Goal: Information Seeking & Learning: Learn about a topic

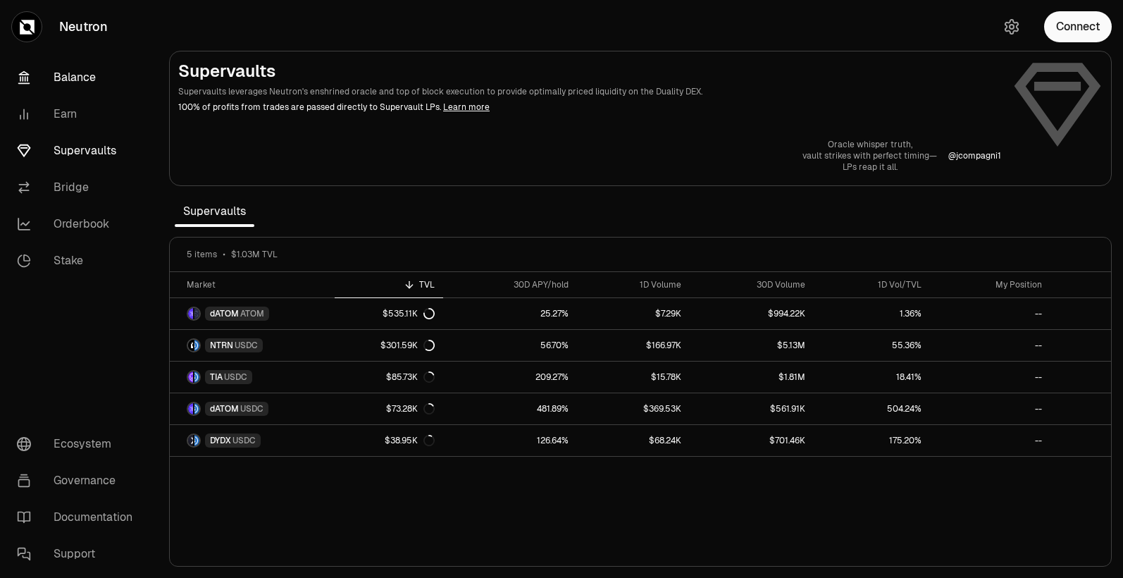
click at [66, 72] on link "Balance" at bounding box center [79, 77] width 147 height 37
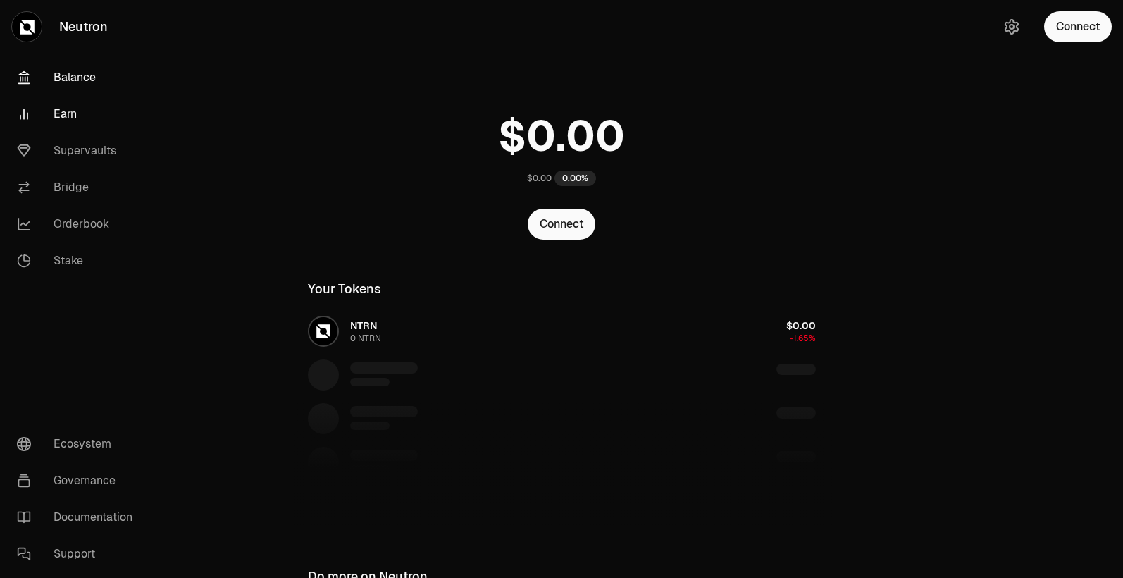
click at [70, 126] on link "Earn" at bounding box center [79, 114] width 147 height 37
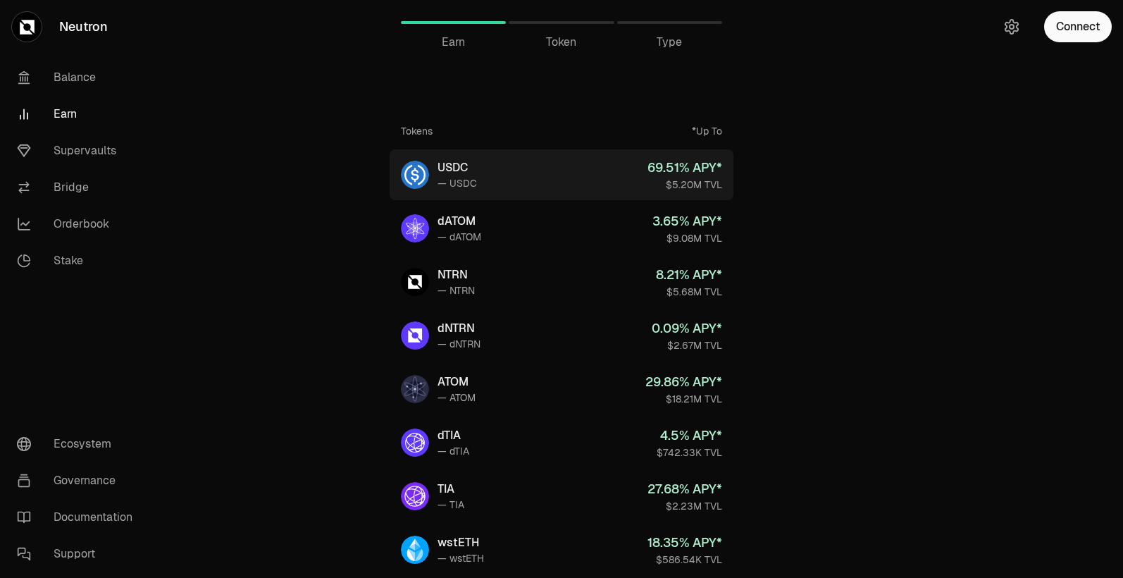
click at [536, 168] on link "USDC — USDC 69.51 % APY* $5.20M TVL" at bounding box center [562, 174] width 344 height 51
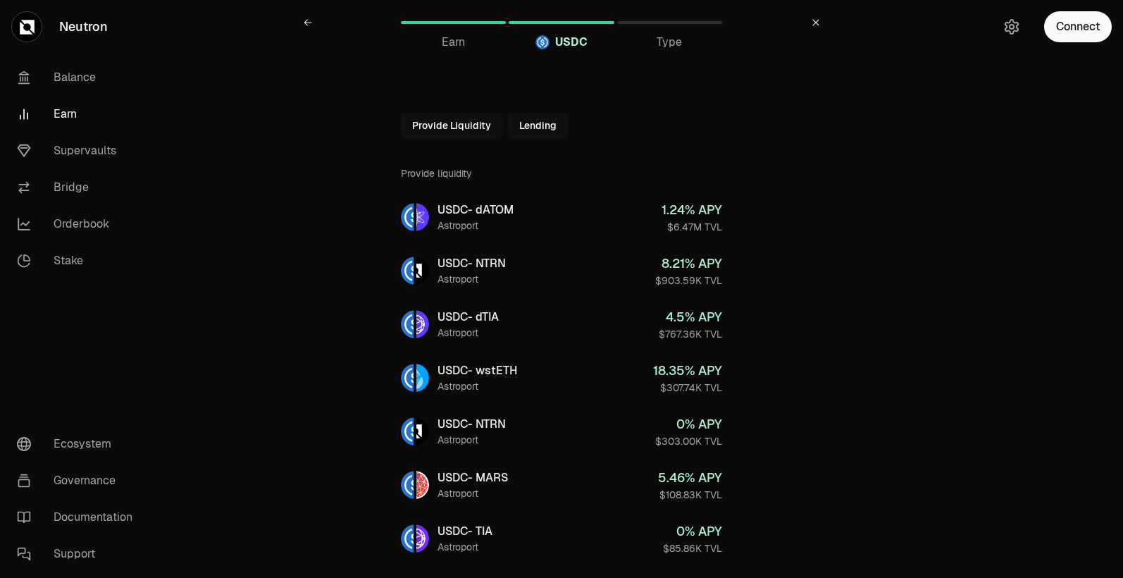
click at [537, 130] on button "Lending" at bounding box center [538, 125] width 60 height 25
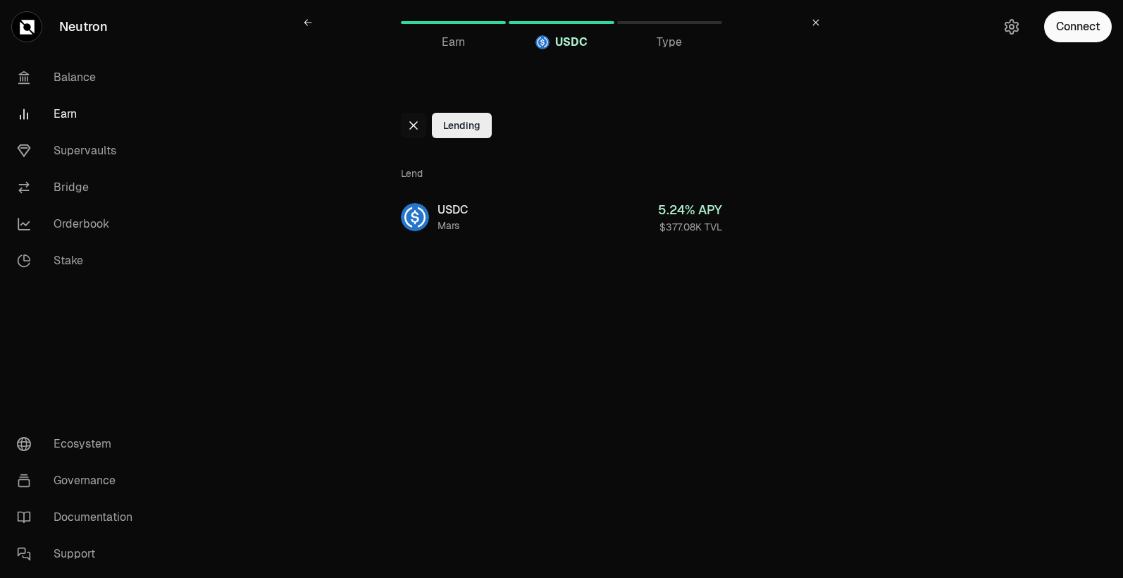
click at [408, 124] on icon at bounding box center [413, 125] width 11 height 11
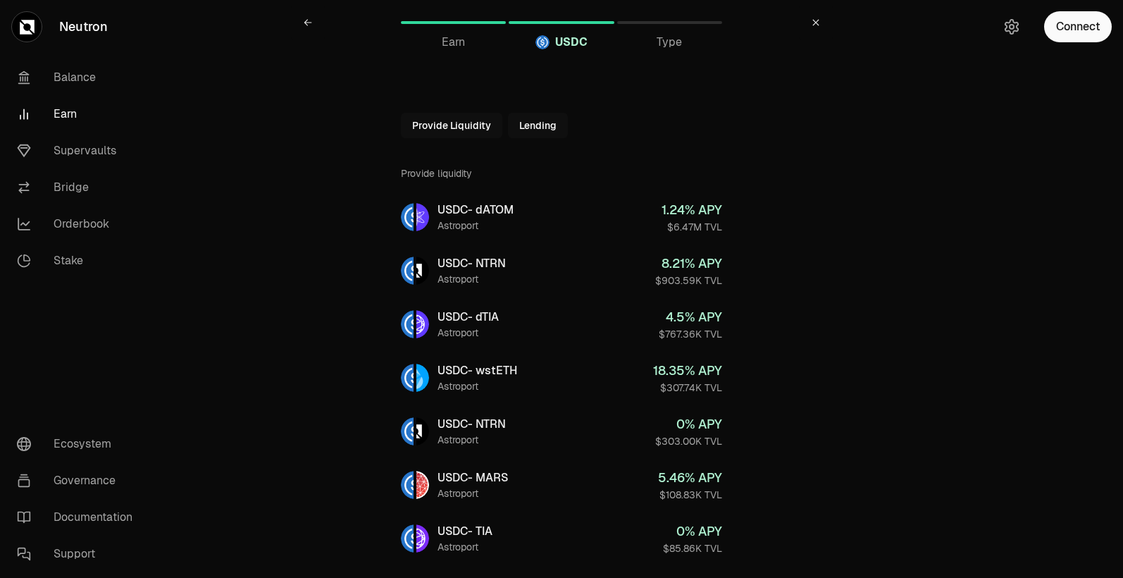
click at [670, 44] on span "Type" at bounding box center [669, 42] width 25 height 17
click at [533, 115] on button "Lending" at bounding box center [538, 125] width 60 height 25
click at [531, 121] on div "Provide Liquidity Lending" at bounding box center [561, 125] width 321 height 25
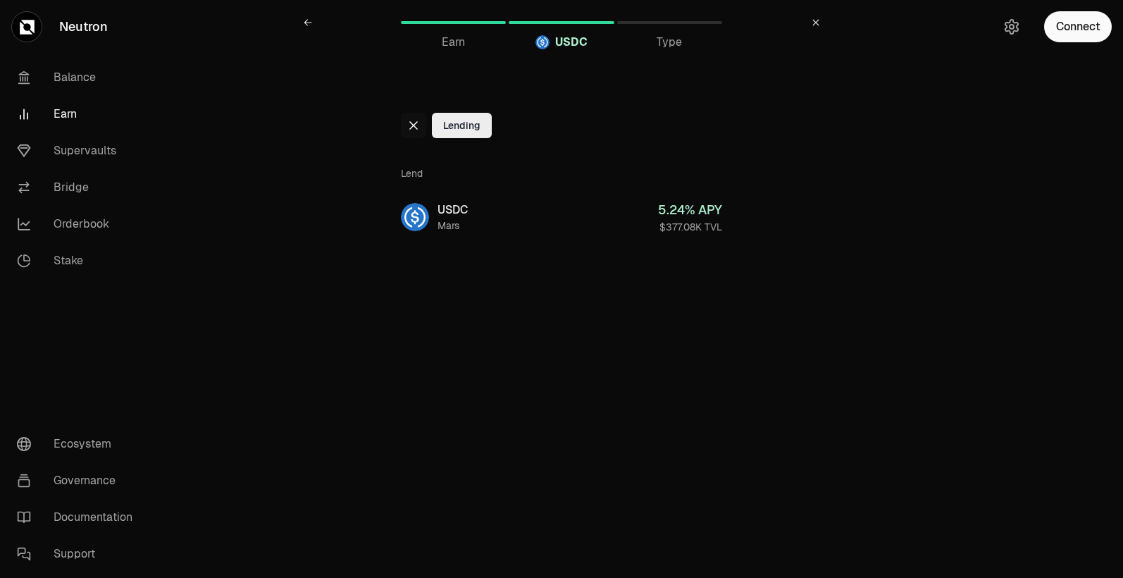
click at [402, 118] on div at bounding box center [413, 125] width 25 height 25
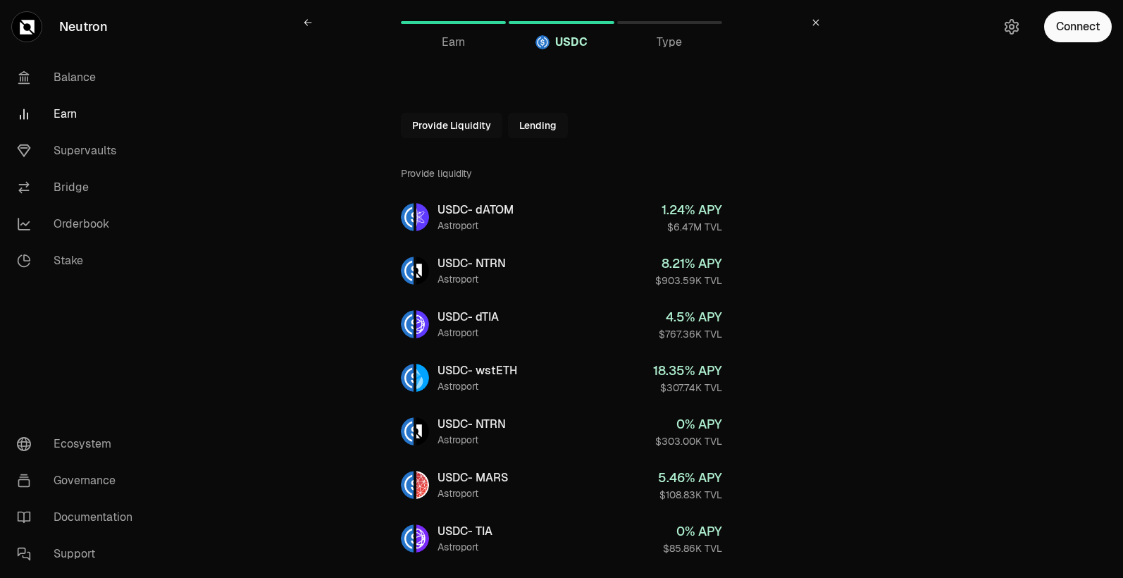
click at [409, 121] on button "Provide Liquidity" at bounding box center [451, 125] width 101 height 25
drag, startPoint x: 81, startPoint y: 158, endPoint x: 120, endPoint y: 180, distance: 44.8
click at [81, 158] on link "Supervaults" at bounding box center [79, 150] width 147 height 37
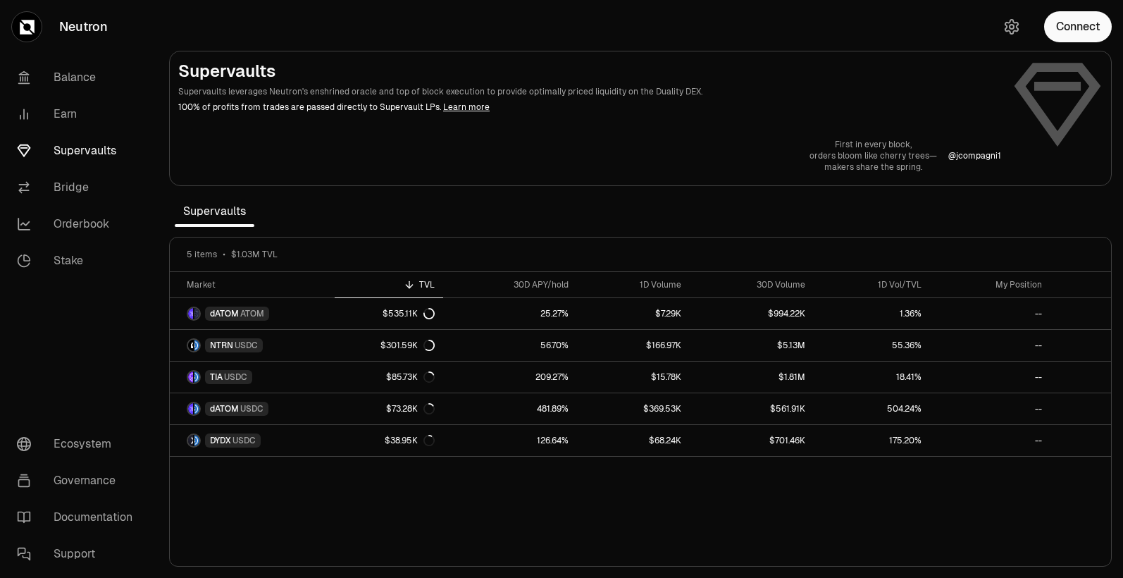
click at [101, 148] on link "Supervaults" at bounding box center [79, 150] width 147 height 37
click at [66, 190] on link "Bridge" at bounding box center [79, 187] width 147 height 37
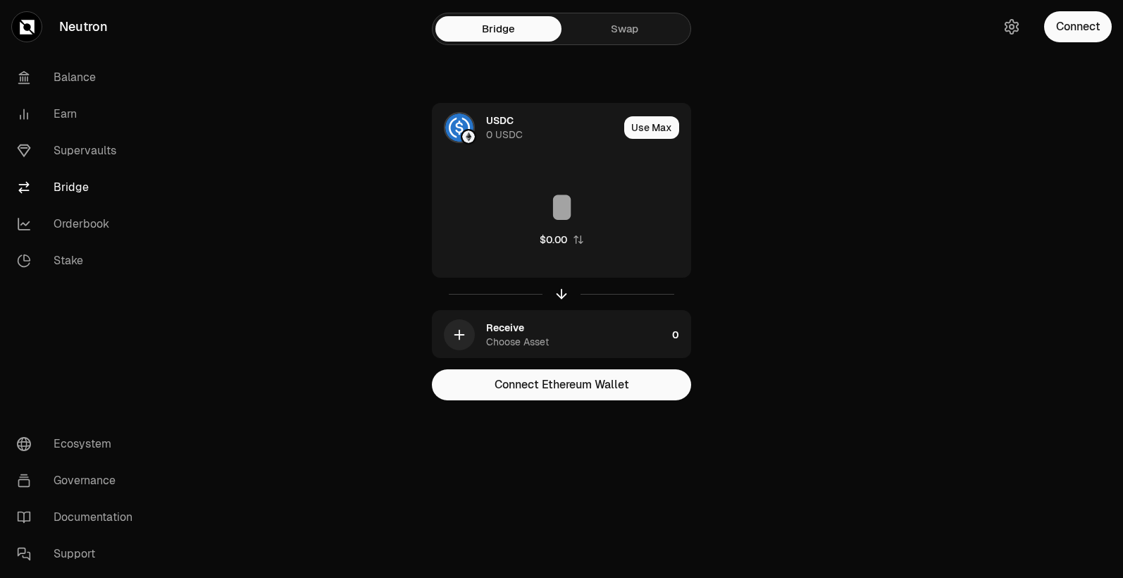
click at [614, 39] on link "Swap" at bounding box center [625, 28] width 126 height 25
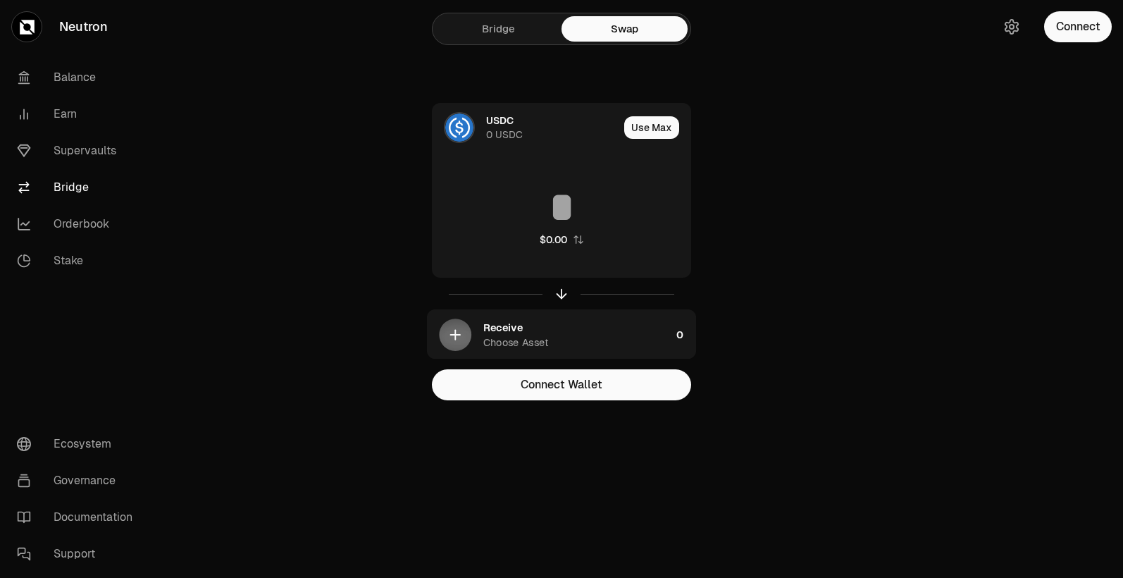
click at [467, 32] on link "Bridge" at bounding box center [499, 28] width 126 height 25
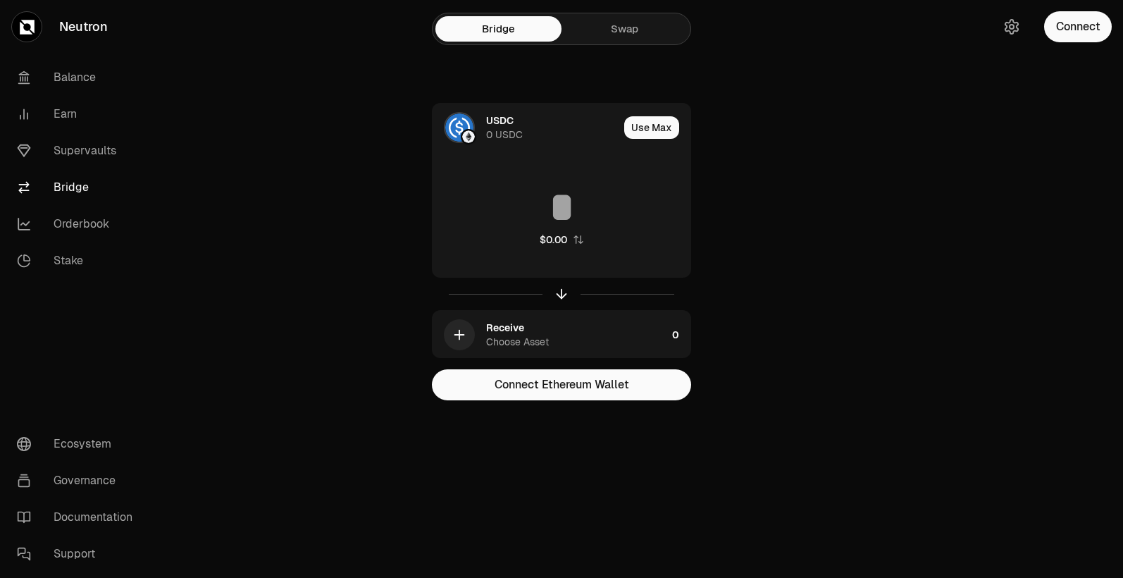
drag, startPoint x: 90, startPoint y: 202, endPoint x: 89, endPoint y: 194, distance: 7.9
click at [90, 202] on link "Bridge" at bounding box center [79, 187] width 147 height 37
click at [88, 192] on link "Bridge" at bounding box center [79, 187] width 147 height 37
click at [85, 223] on link "Orderbook" at bounding box center [79, 224] width 147 height 37
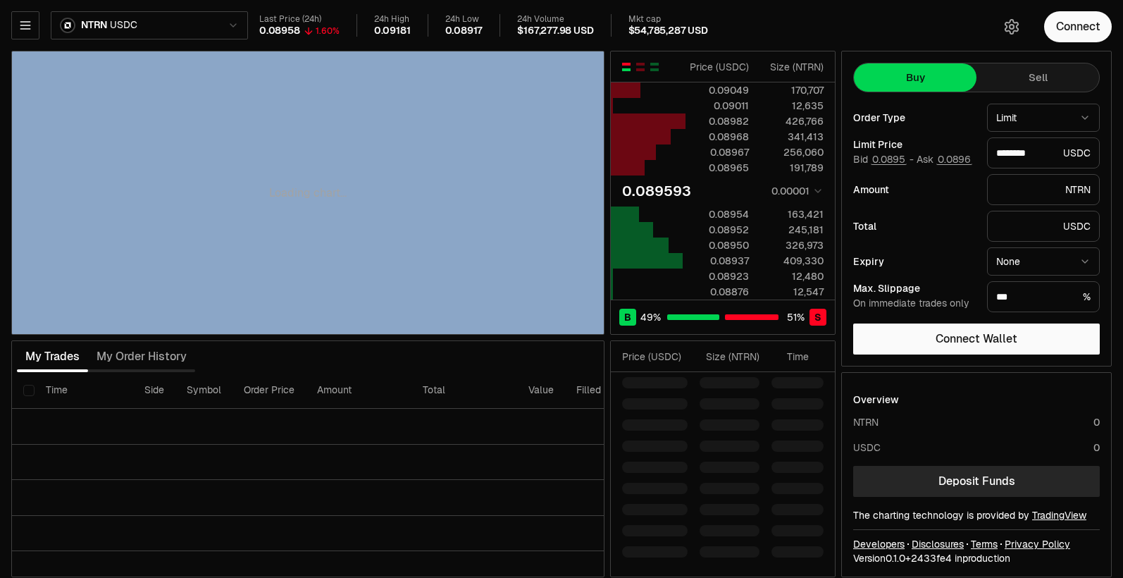
click at [249, 255] on div "Loading chart..." at bounding box center [308, 192] width 592 height 283
click at [251, 254] on div "Loading chart..." at bounding box center [308, 192] width 592 height 283
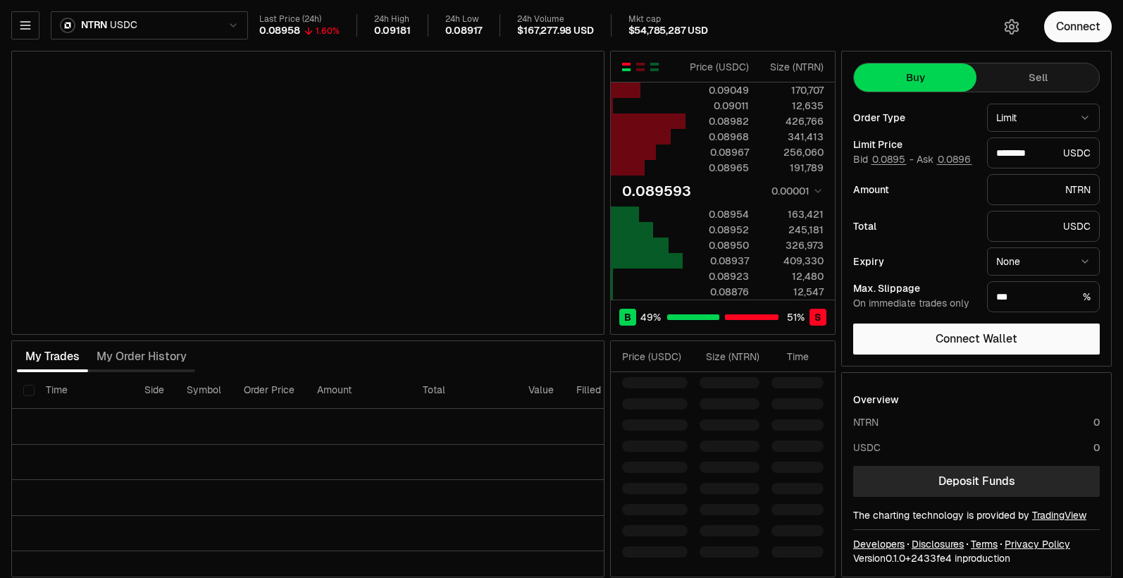
type input "********"
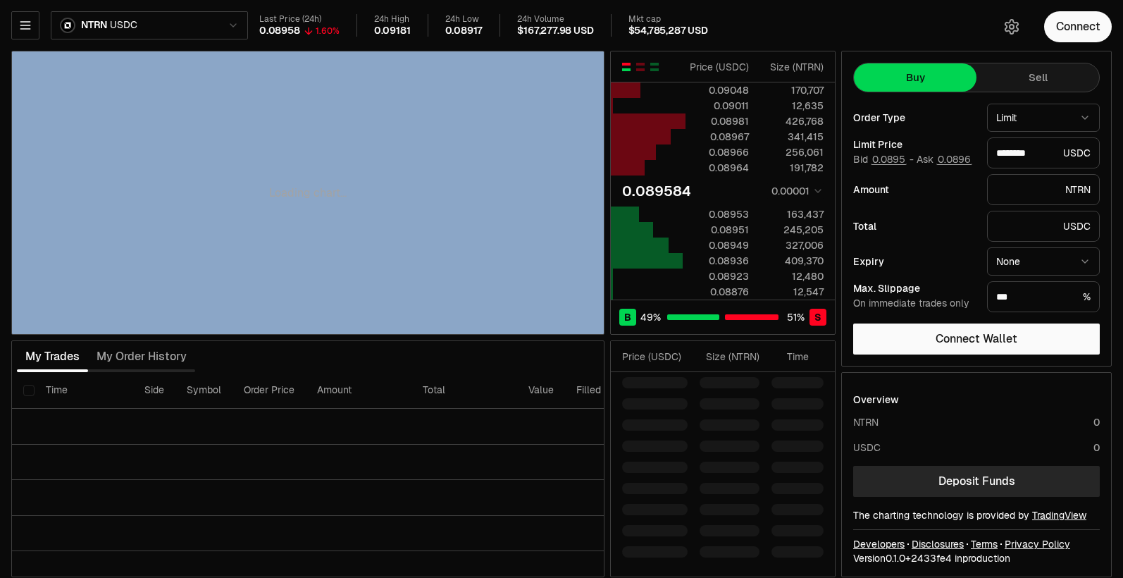
click at [247, 257] on div "Loading chart..." at bounding box center [308, 192] width 592 height 283
click at [247, 255] on div "Loading chart..." at bounding box center [308, 192] width 592 height 283
click at [247, 254] on div "Loading chart..." at bounding box center [308, 192] width 592 height 283
click at [247, 255] on div "Loading chart..." at bounding box center [308, 192] width 592 height 283
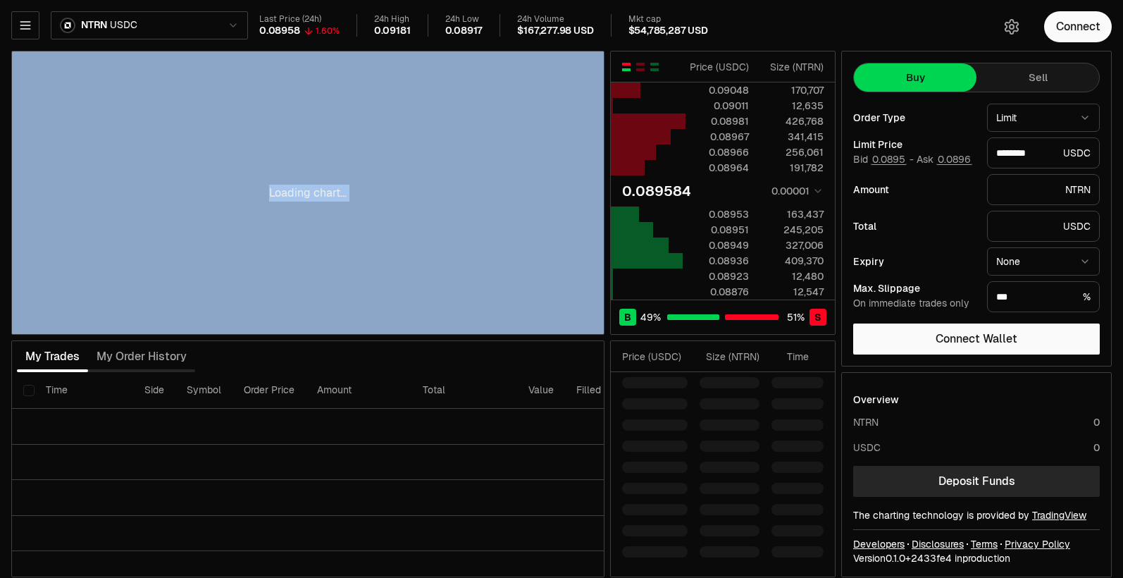
click at [250, 261] on div "Loading chart..." at bounding box center [308, 192] width 592 height 283
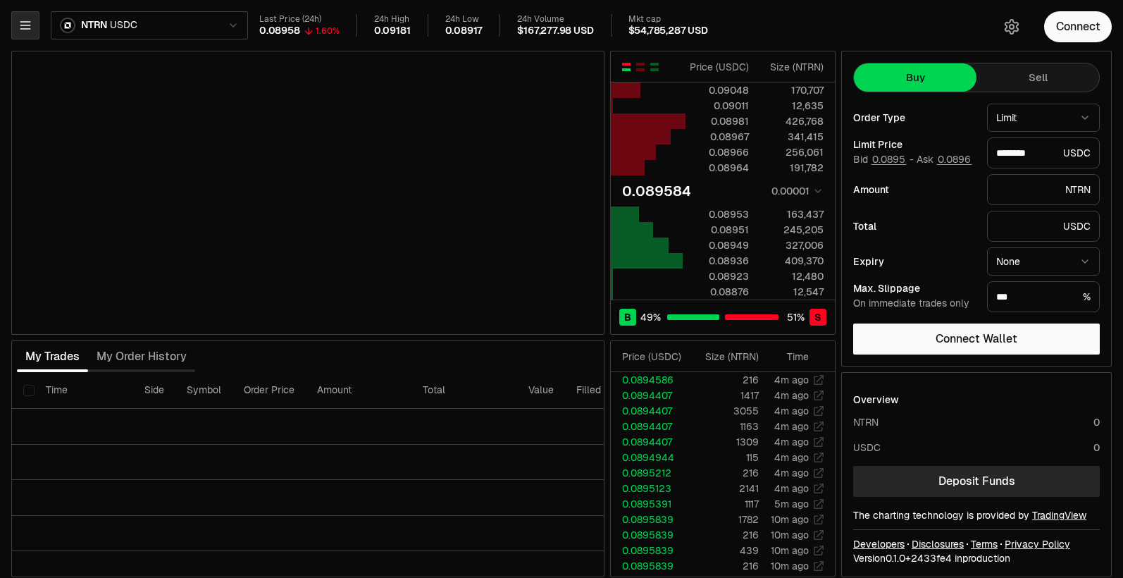
click at [29, 31] on icon "button" at bounding box center [25, 25] width 14 height 14
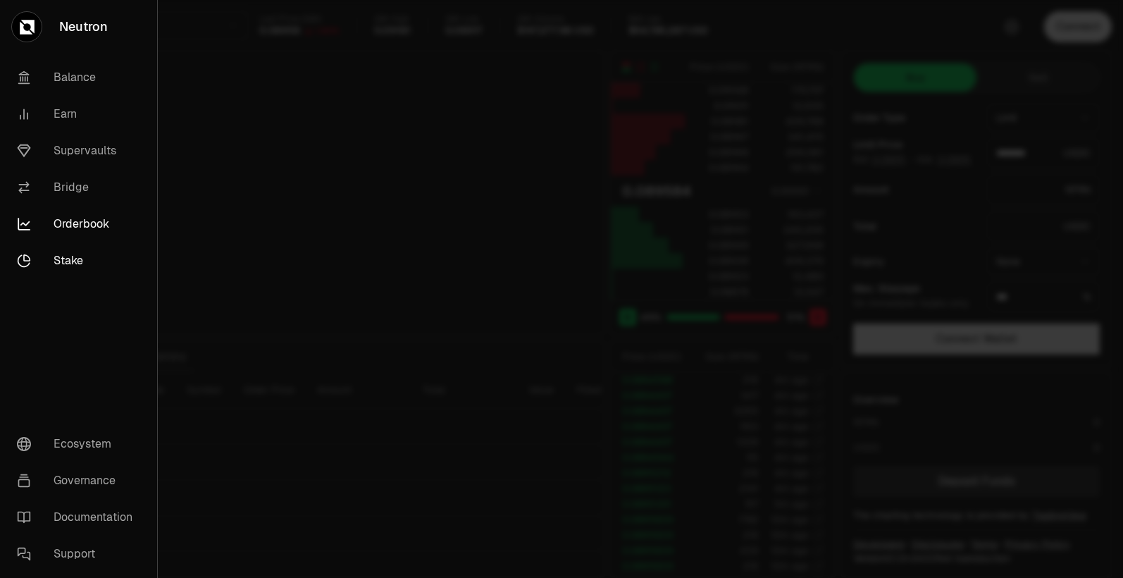
click at [82, 257] on link "Stake" at bounding box center [79, 260] width 146 height 37
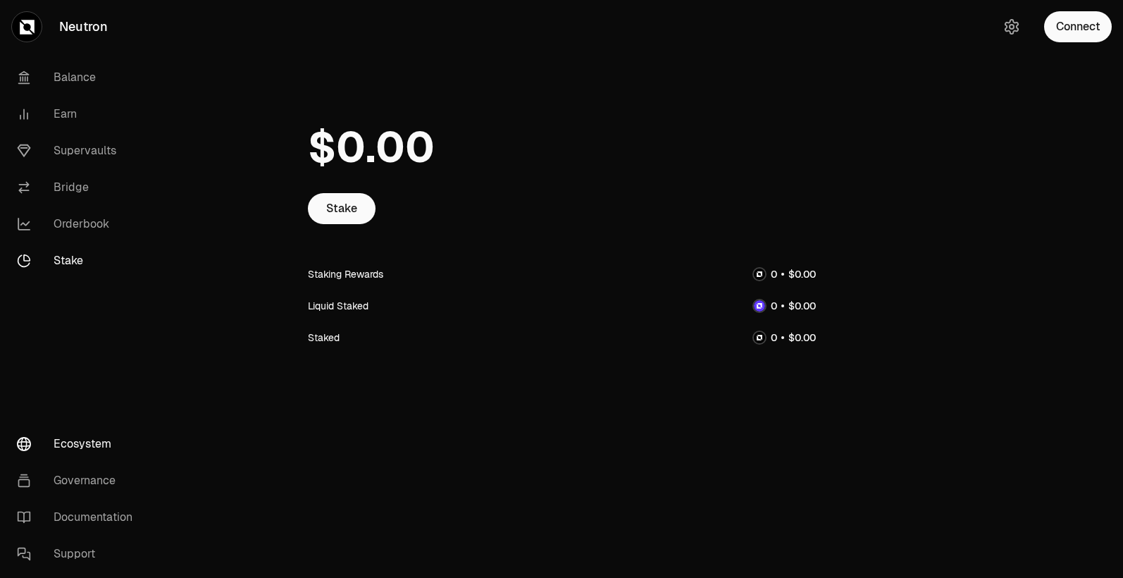
click at [61, 445] on link "Ecosystem" at bounding box center [79, 444] width 147 height 37
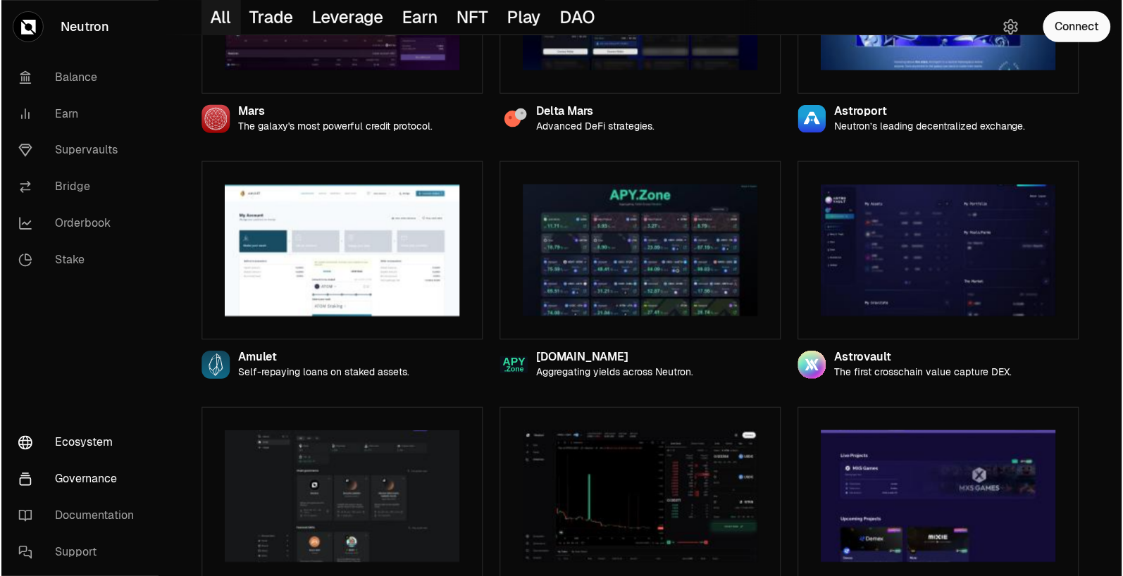
scroll to position [663, 0]
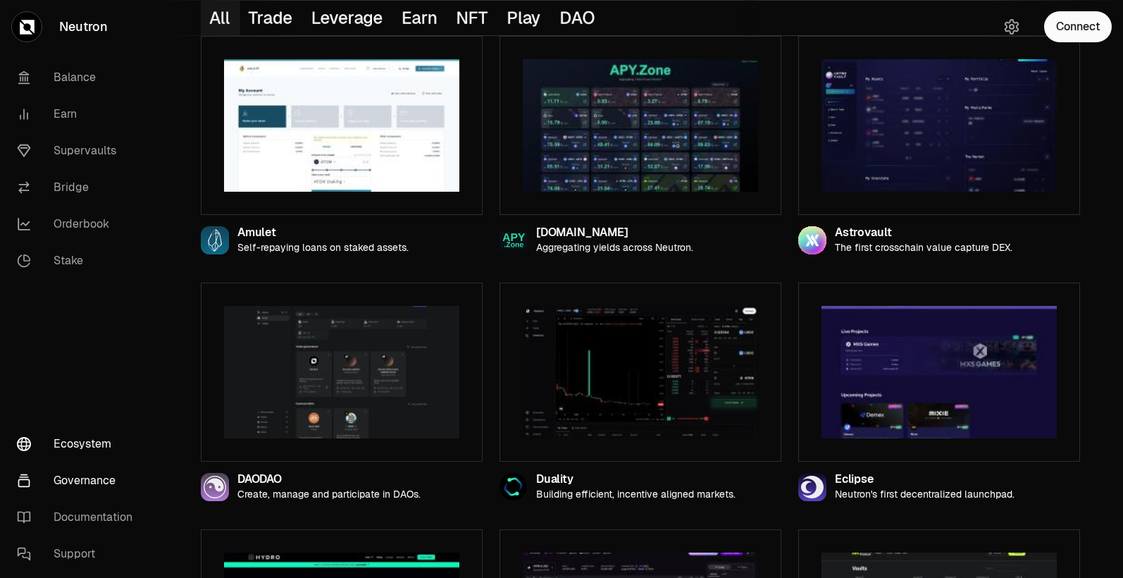
click at [109, 488] on link "Governance" at bounding box center [79, 480] width 147 height 37
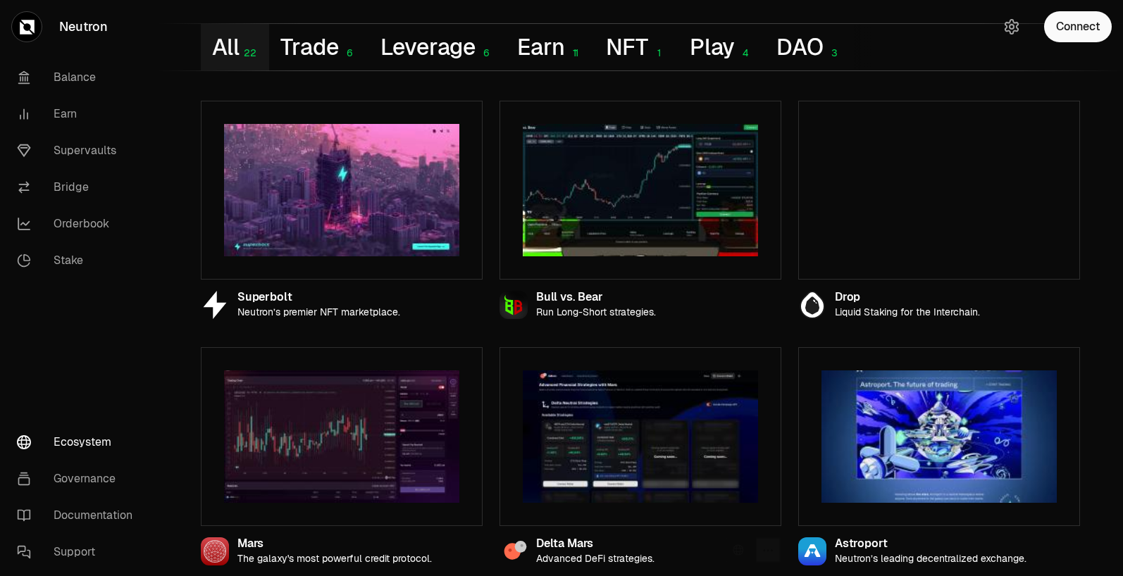
scroll to position [0, 0]
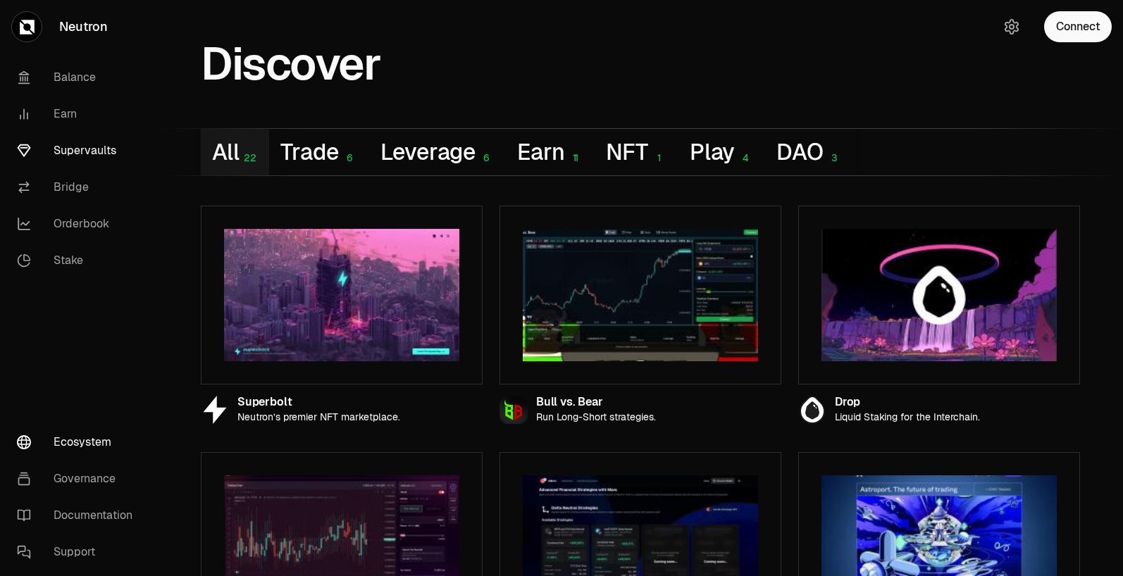
click at [119, 149] on link "Supervaults" at bounding box center [79, 150] width 147 height 37
click at [115, 150] on link "Supervaults" at bounding box center [79, 150] width 147 height 37
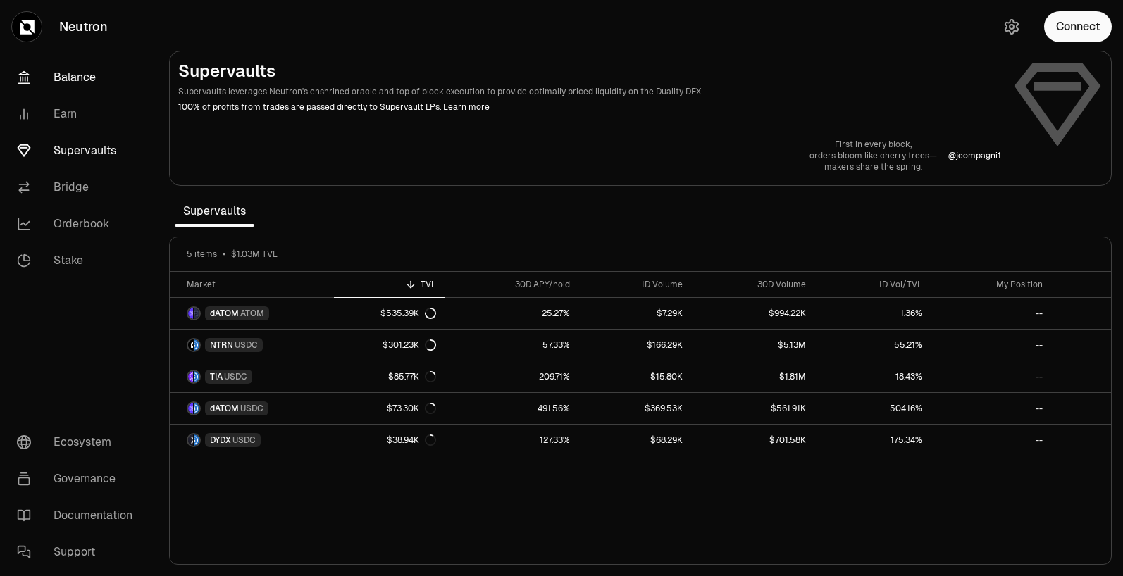
click at [62, 67] on link "Balance" at bounding box center [79, 77] width 147 height 37
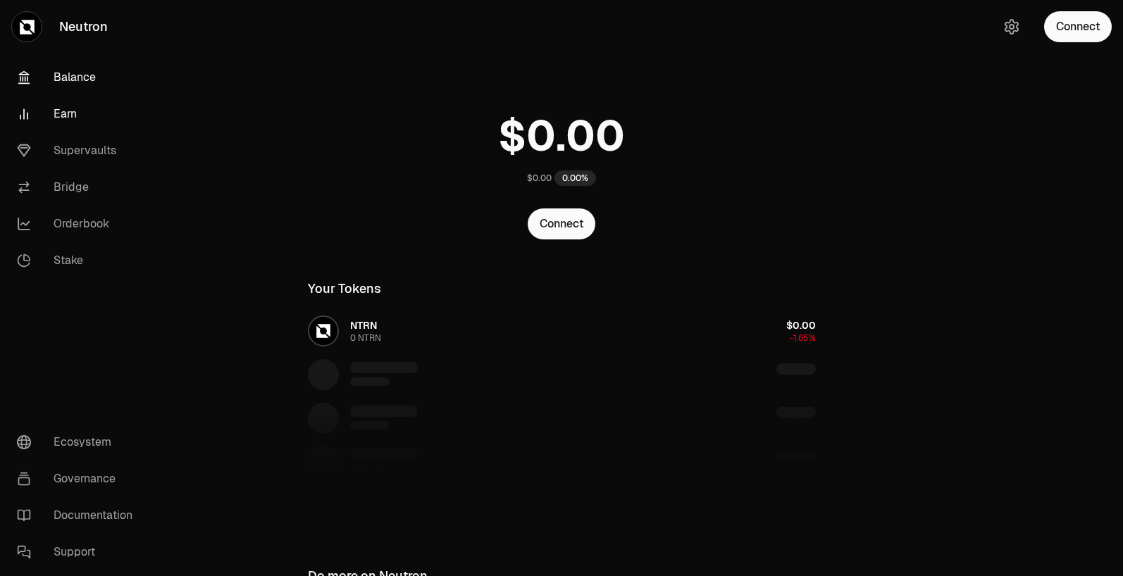
click at [66, 118] on link "Earn" at bounding box center [79, 114] width 147 height 37
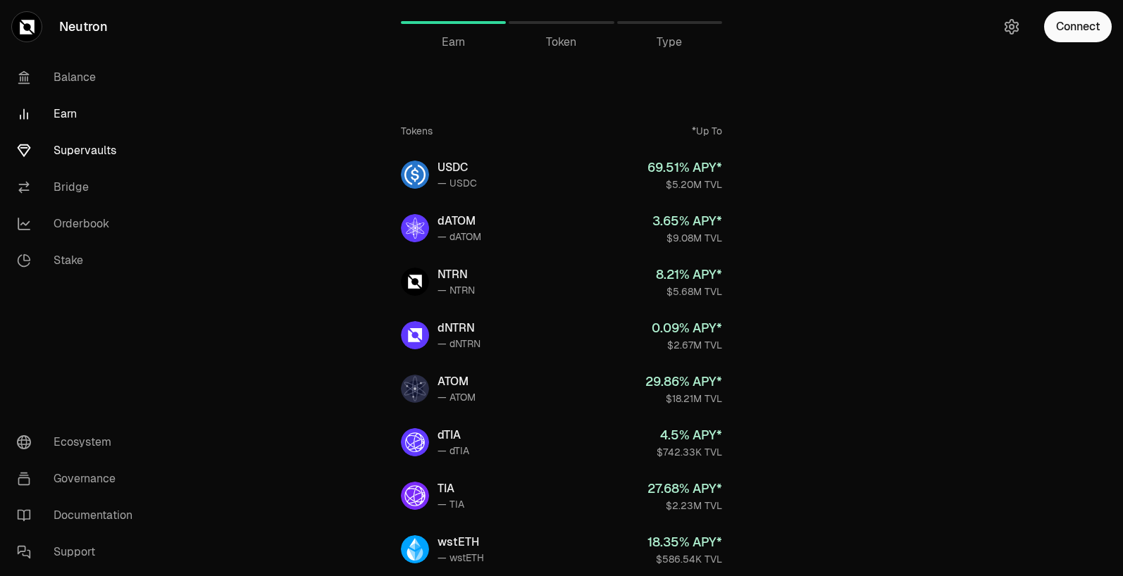
click at [90, 159] on link "Supervaults" at bounding box center [79, 150] width 147 height 37
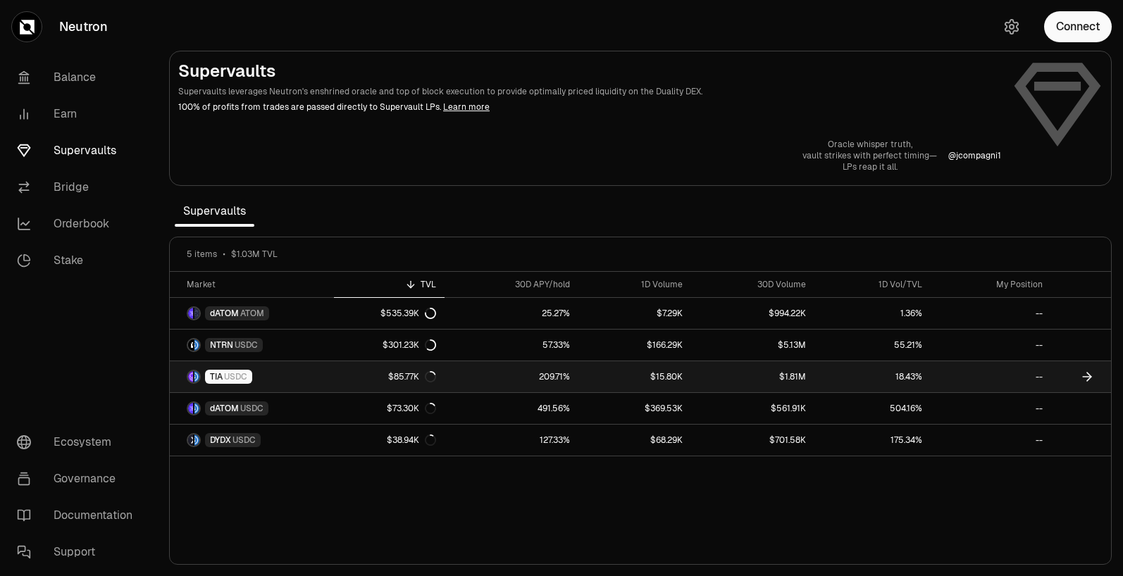
click at [609, 385] on link "$15.80K" at bounding box center [635, 377] width 113 height 31
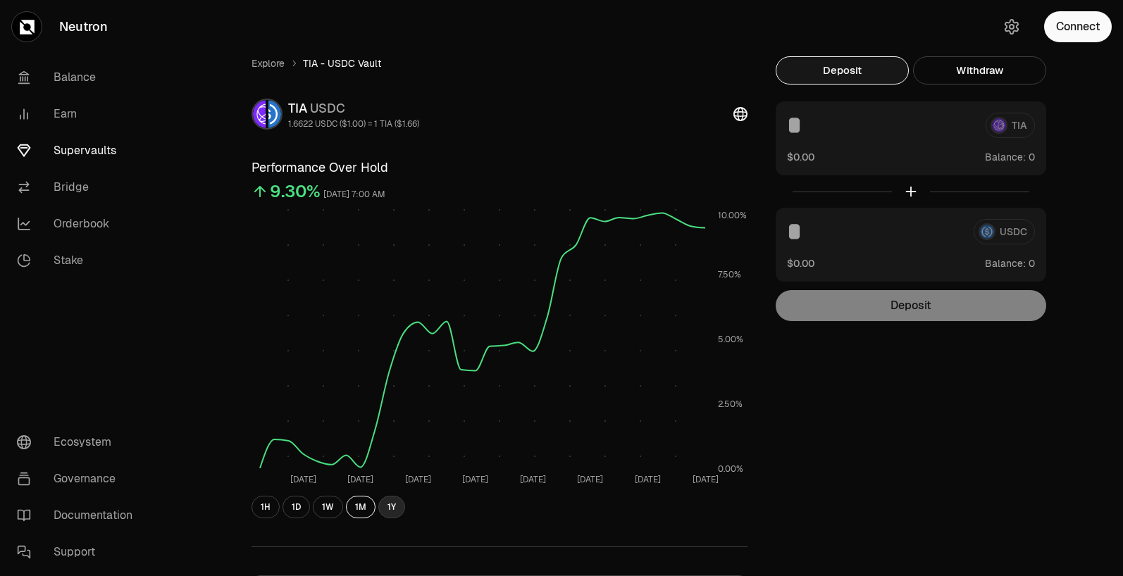
click at [397, 510] on button "1Y" at bounding box center [391, 507] width 27 height 23
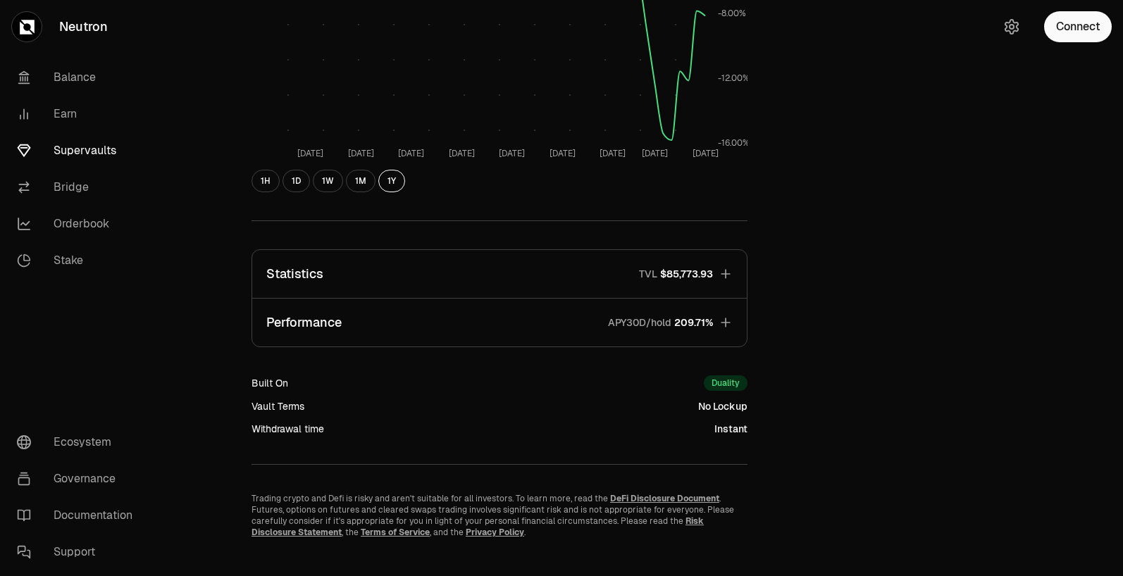
scroll to position [345, 0]
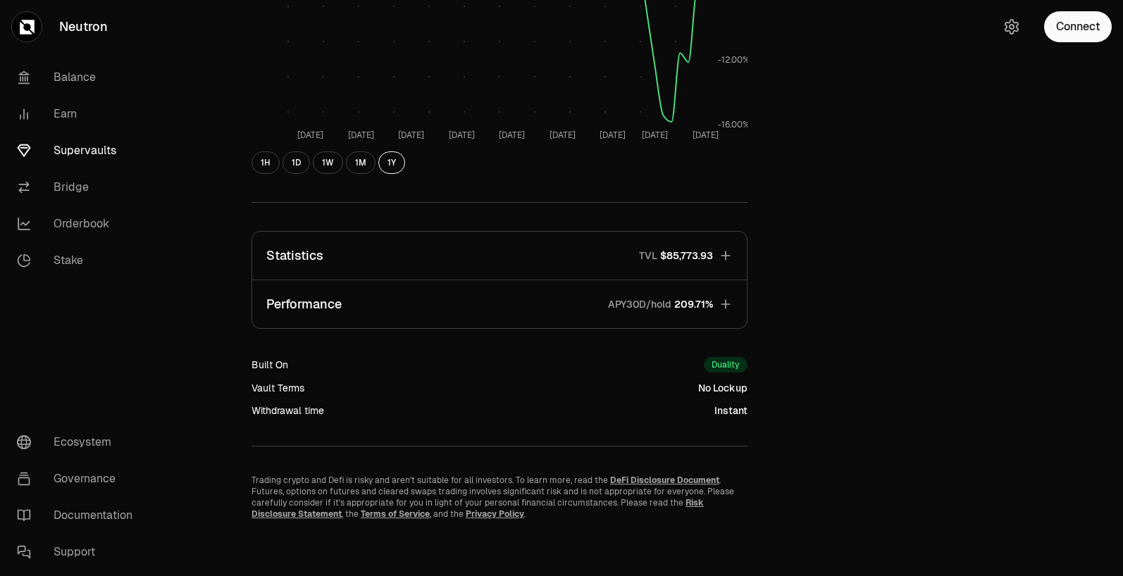
click at [729, 305] on icon "button" at bounding box center [726, 304] width 14 height 14
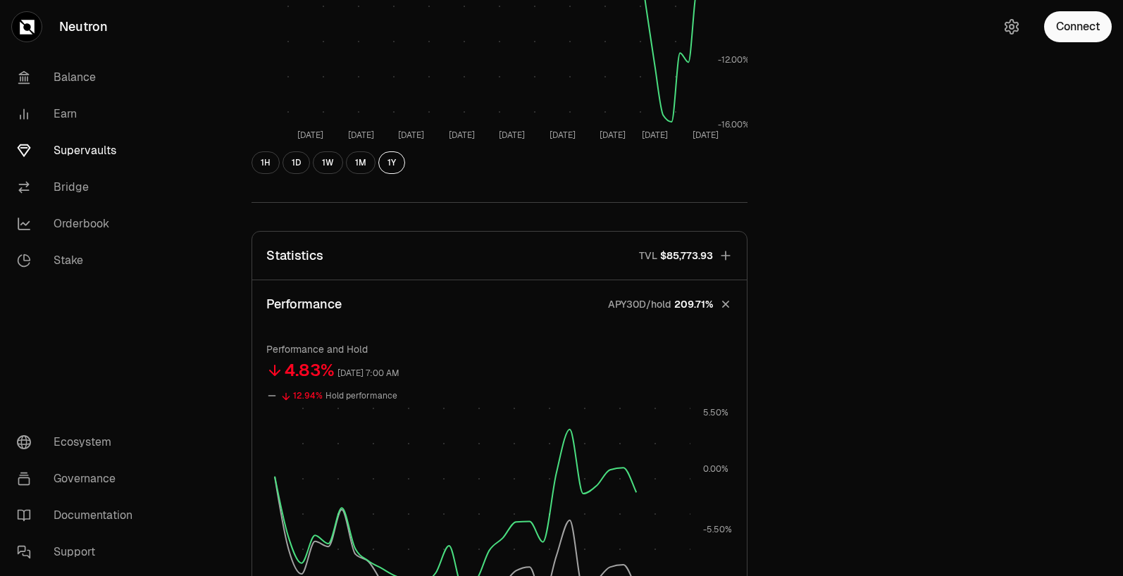
scroll to position [572, 0]
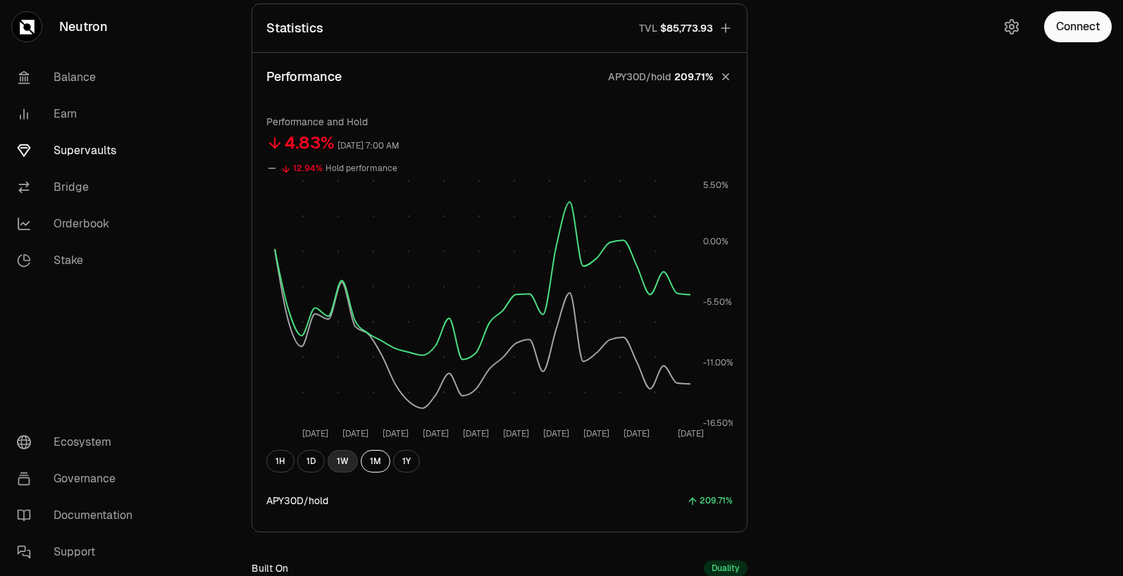
click at [335, 467] on button "1W" at bounding box center [343, 461] width 30 height 23
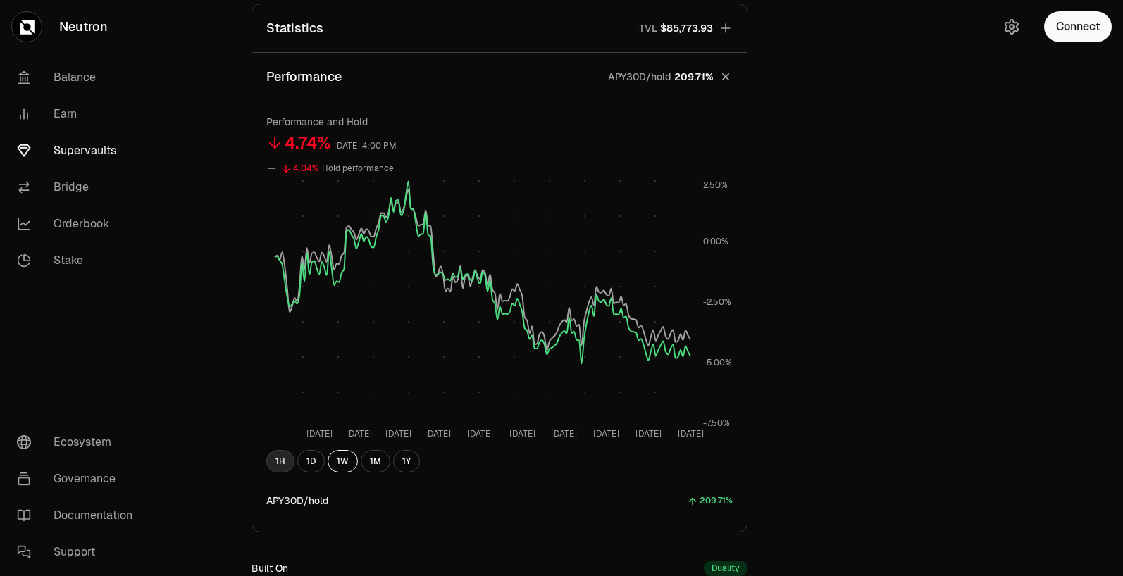
click at [286, 459] on button "1H" at bounding box center [280, 461] width 28 height 23
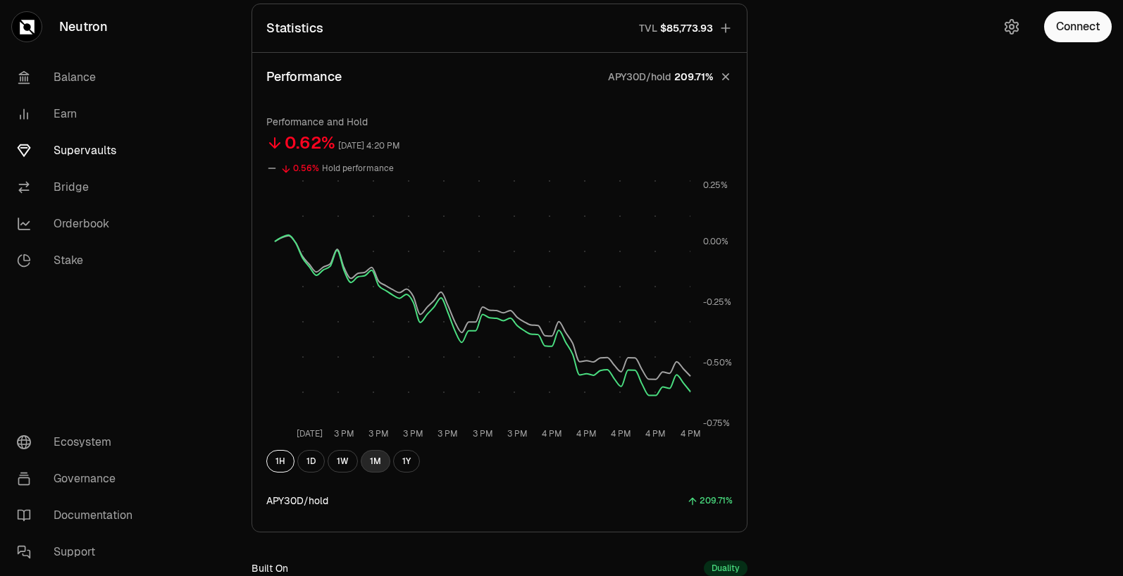
click at [376, 462] on button "1M" at bounding box center [376, 461] width 30 height 23
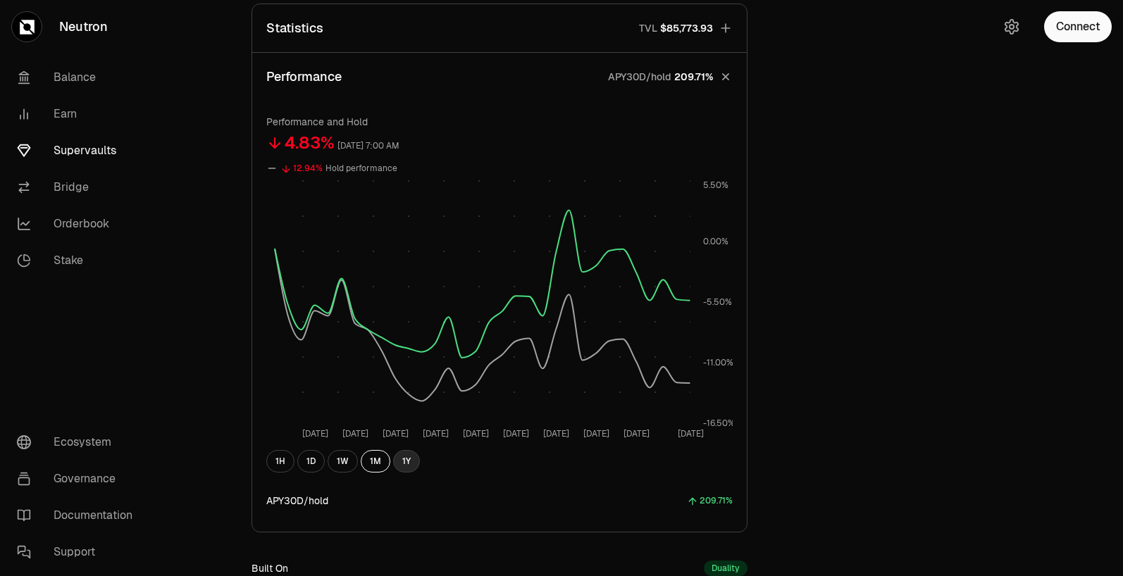
click at [409, 464] on button "1Y" at bounding box center [406, 461] width 27 height 23
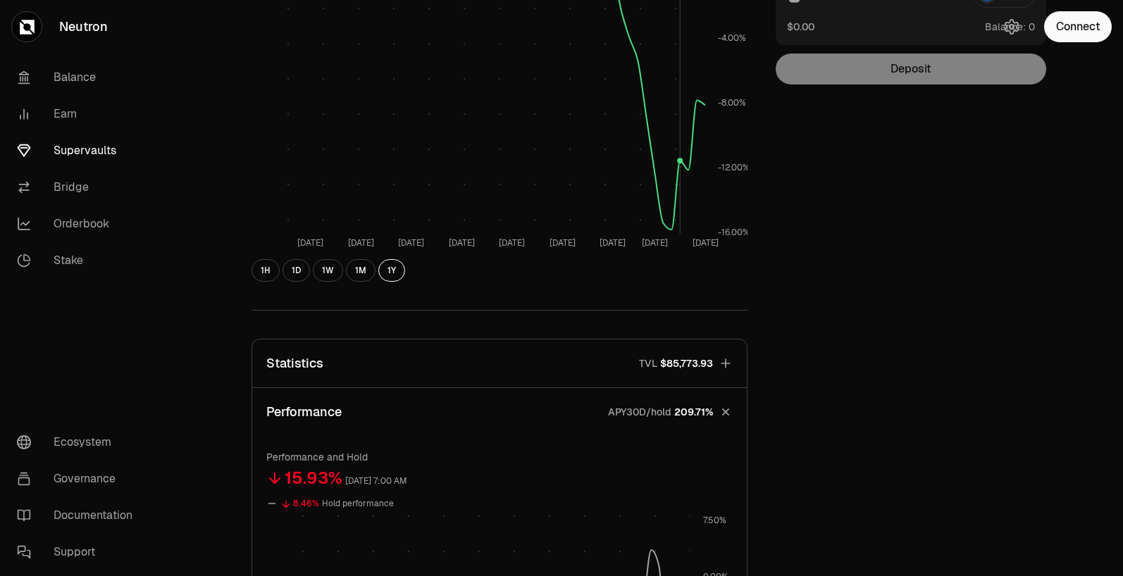
scroll to position [0, 0]
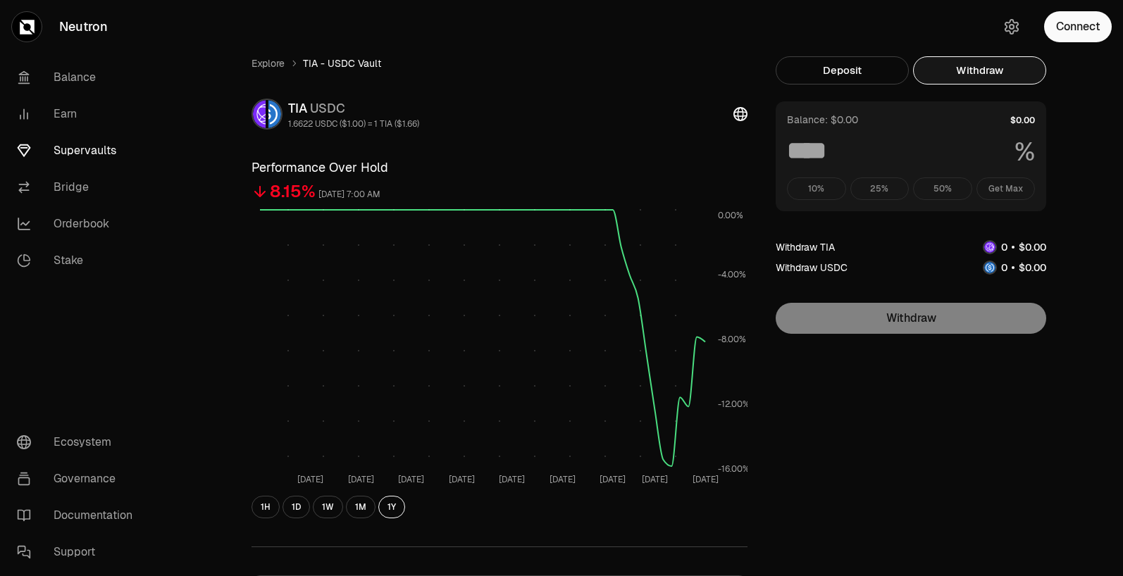
click at [997, 65] on button "Withdraw" at bounding box center [979, 70] width 133 height 28
click at [832, 78] on button "Deposit" at bounding box center [842, 70] width 133 height 28
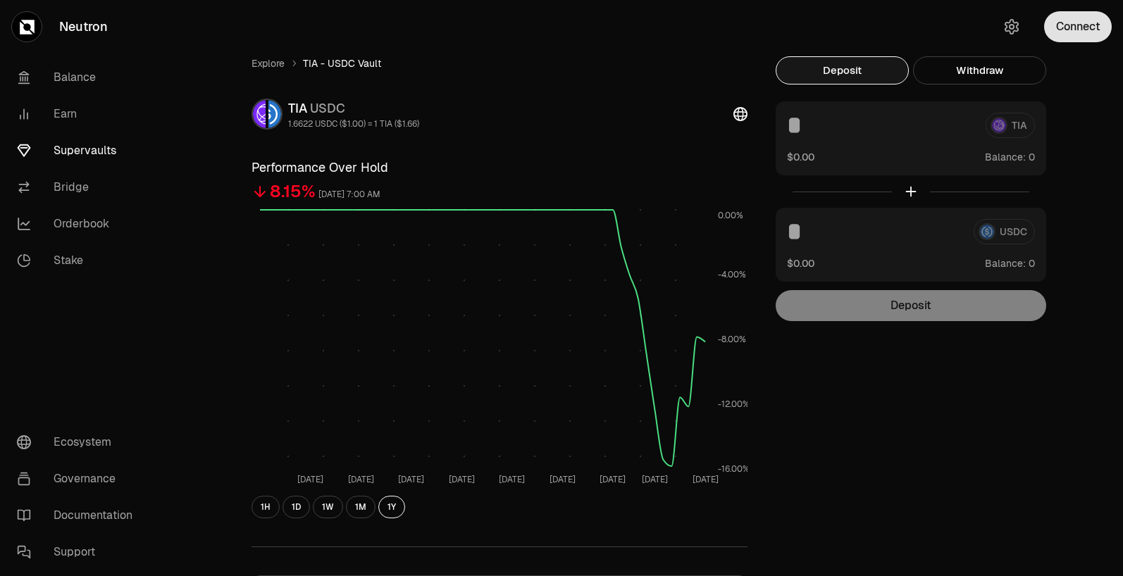
click at [1106, 37] on div "Connect" at bounding box center [1055, 27] width 135 height 54
click at [1099, 16] on button "Connect" at bounding box center [1078, 26] width 68 height 31
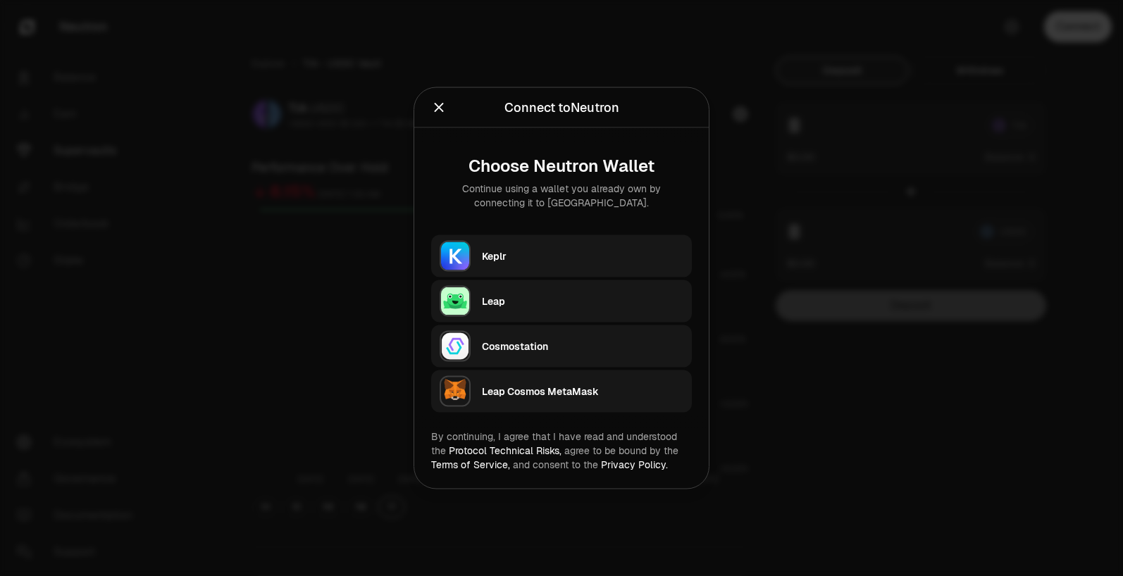
click at [454, 248] on img "button" at bounding box center [455, 256] width 31 height 31
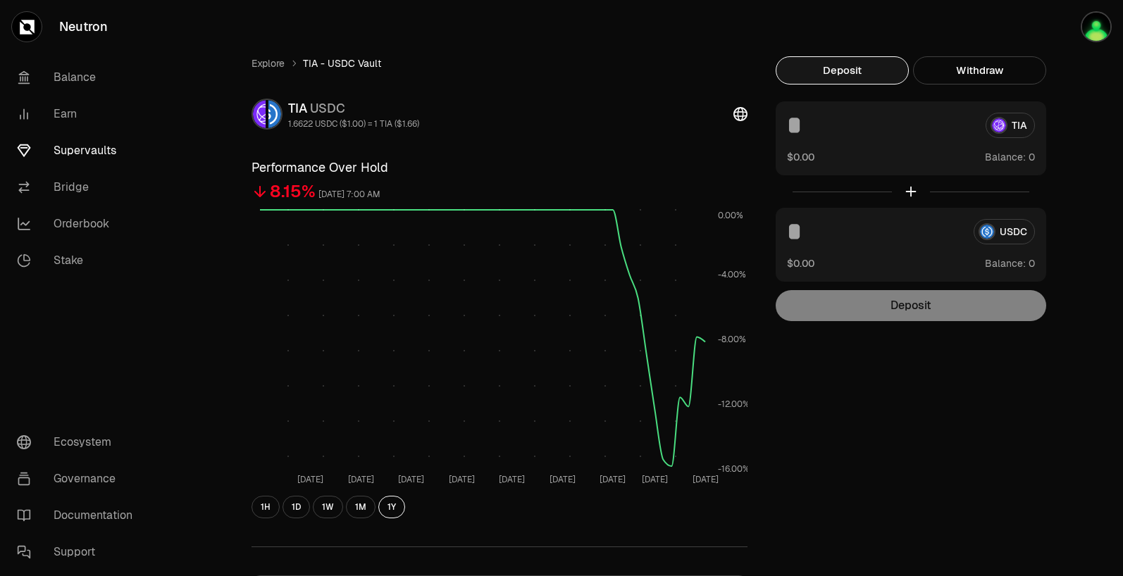
click at [911, 126] on input at bounding box center [880, 125] width 187 height 25
type input "***"
click at [867, 221] on input at bounding box center [874, 231] width 175 height 25
click at [87, 121] on link "Earn" at bounding box center [79, 114] width 147 height 37
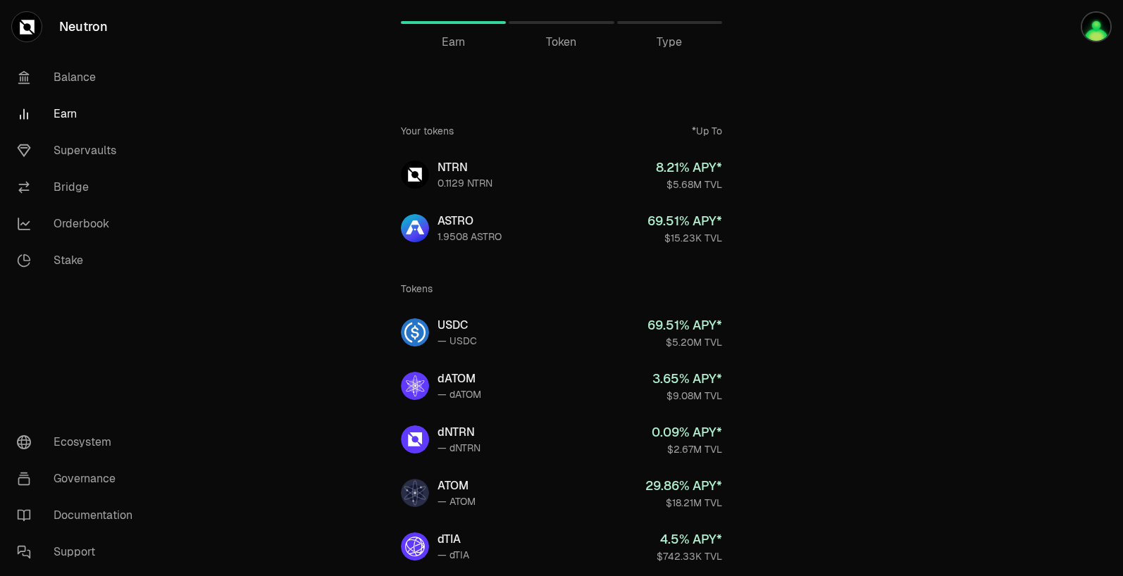
click at [80, 111] on link "Earn" at bounding box center [79, 114] width 147 height 37
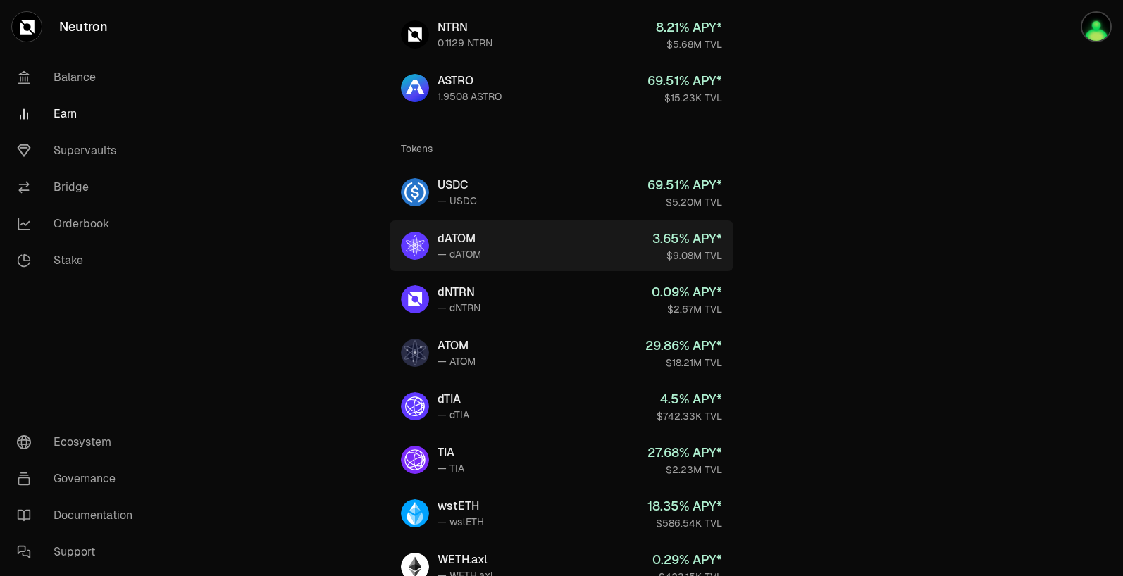
scroll to position [192, 0]
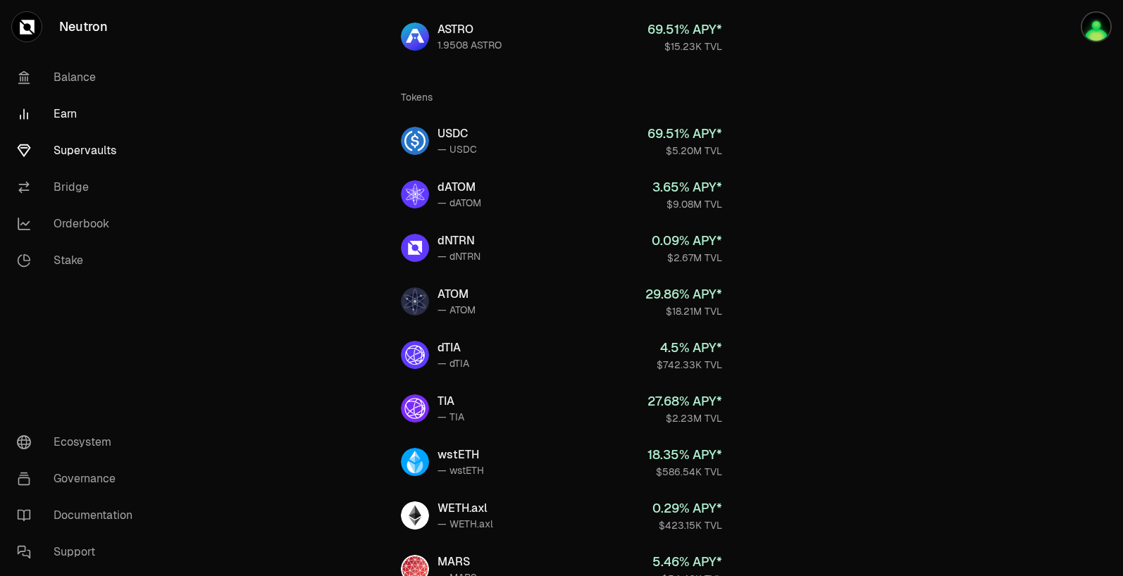
click at [99, 160] on link "Supervaults" at bounding box center [79, 150] width 147 height 37
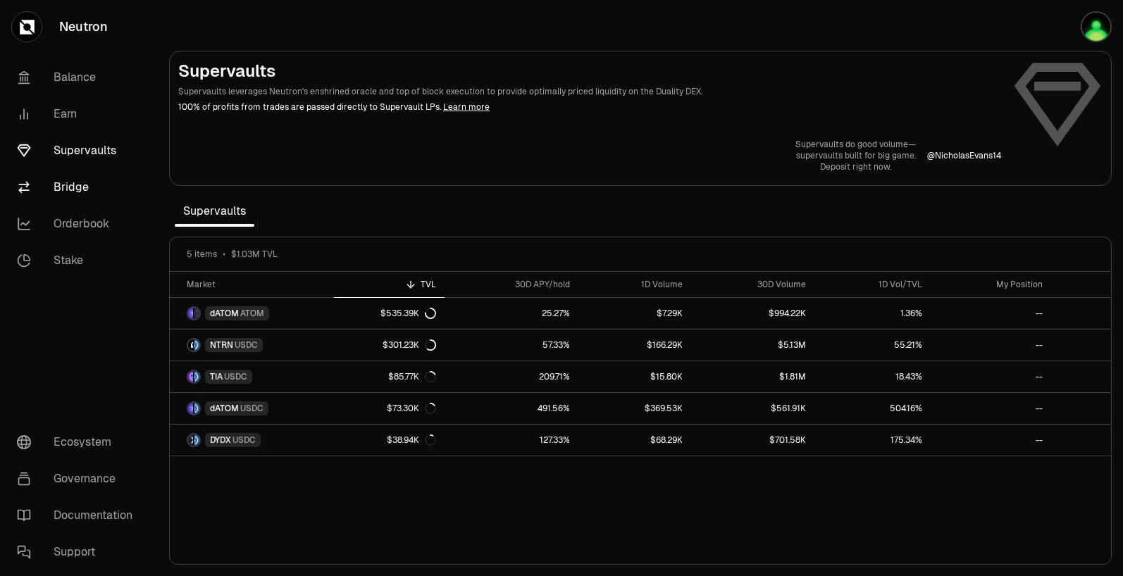
click at [104, 173] on link "Bridge" at bounding box center [79, 187] width 147 height 37
click at [78, 194] on link "Bridge" at bounding box center [79, 187] width 147 height 37
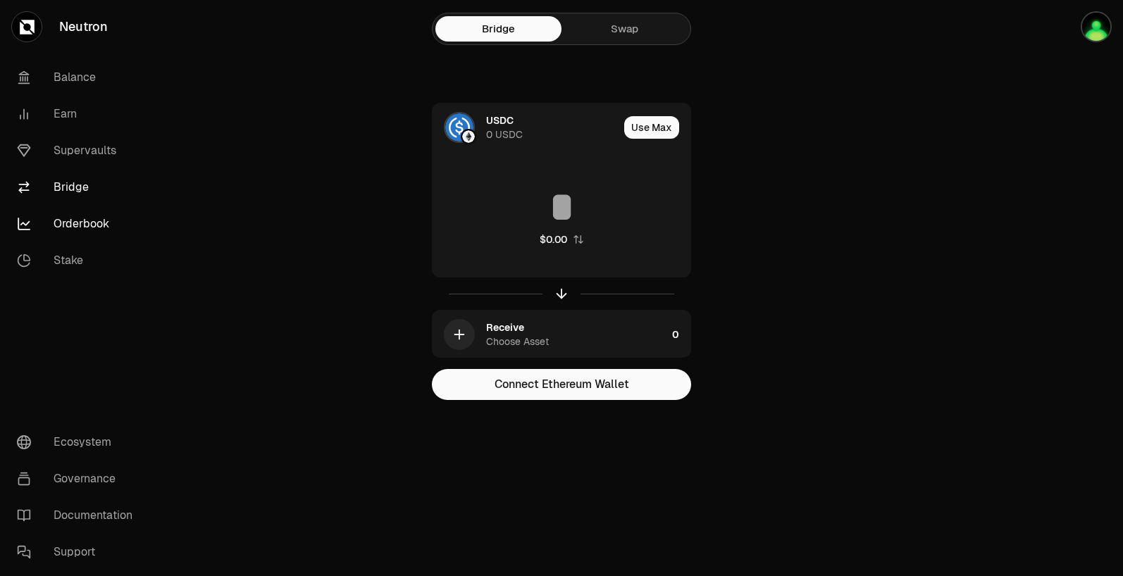
click at [93, 233] on link "Orderbook" at bounding box center [79, 224] width 147 height 37
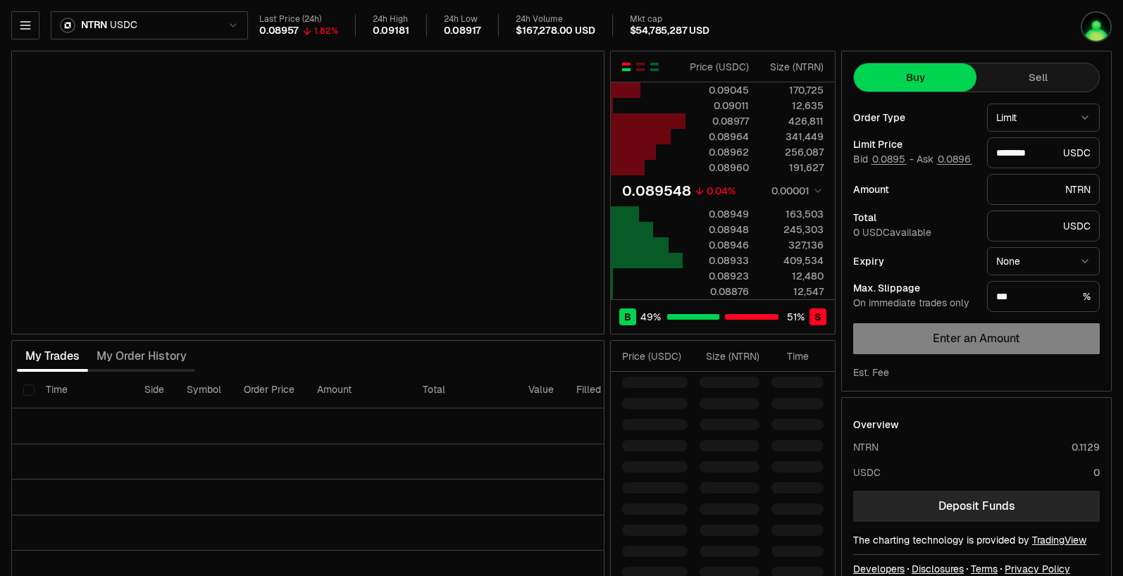
click at [4, 61] on div "NTRN USDC Last Price (24h) 0.08957 1.82% 24h High 0.09181 24h Low 0.08917 24h V…" at bounding box center [561, 307] width 1123 height 614
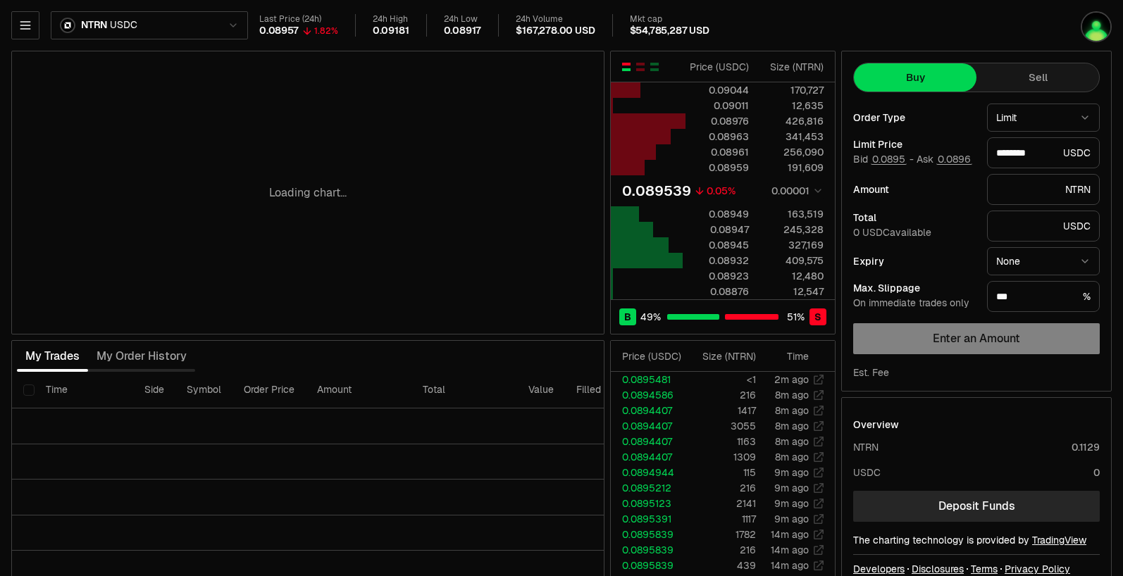
scroll to position [37, 0]
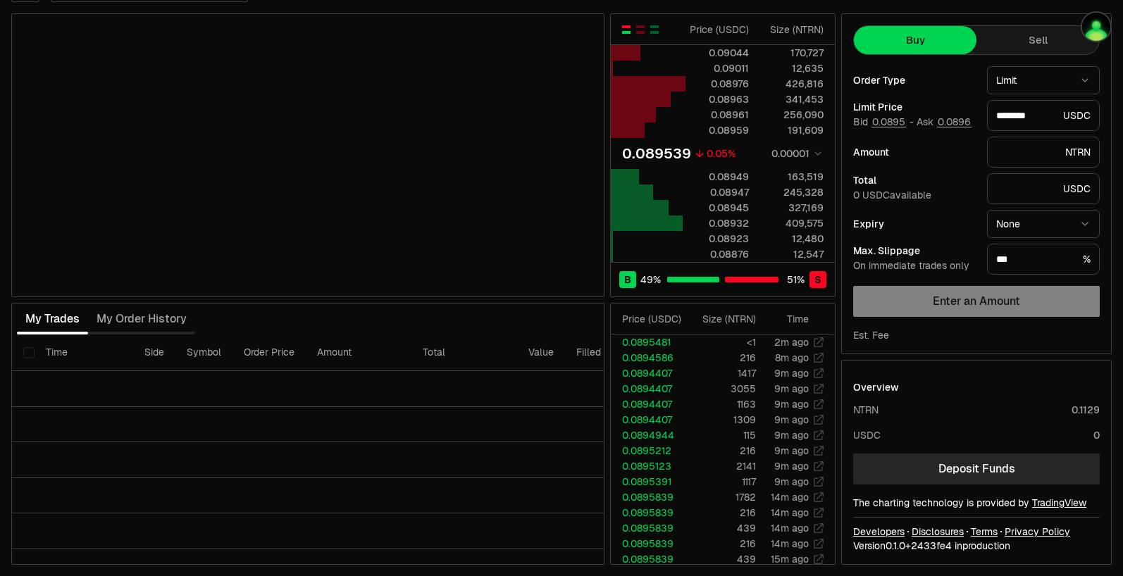
type input "********"
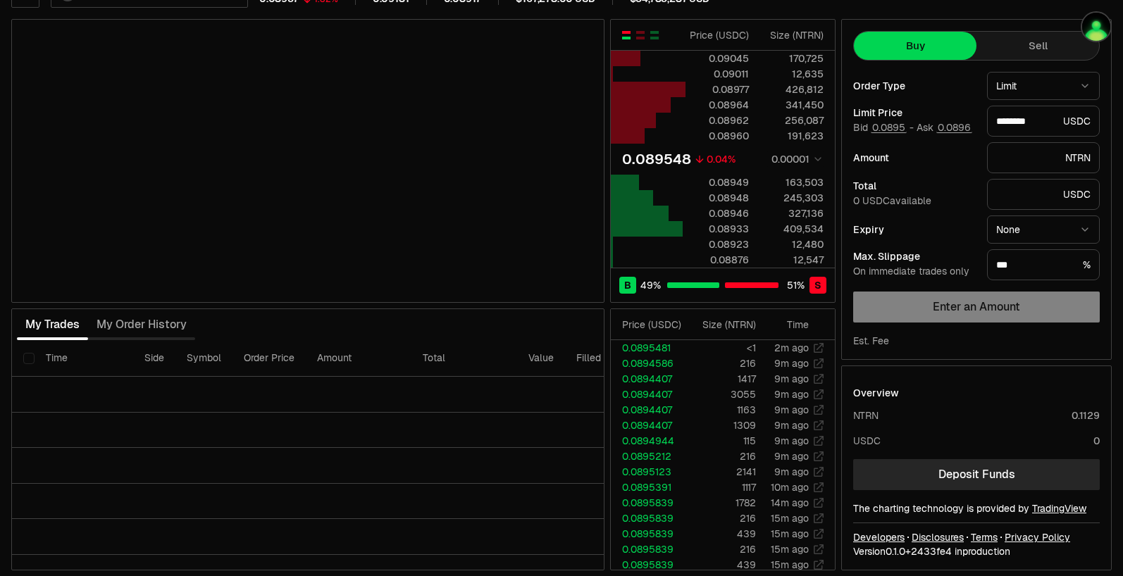
scroll to position [0, 0]
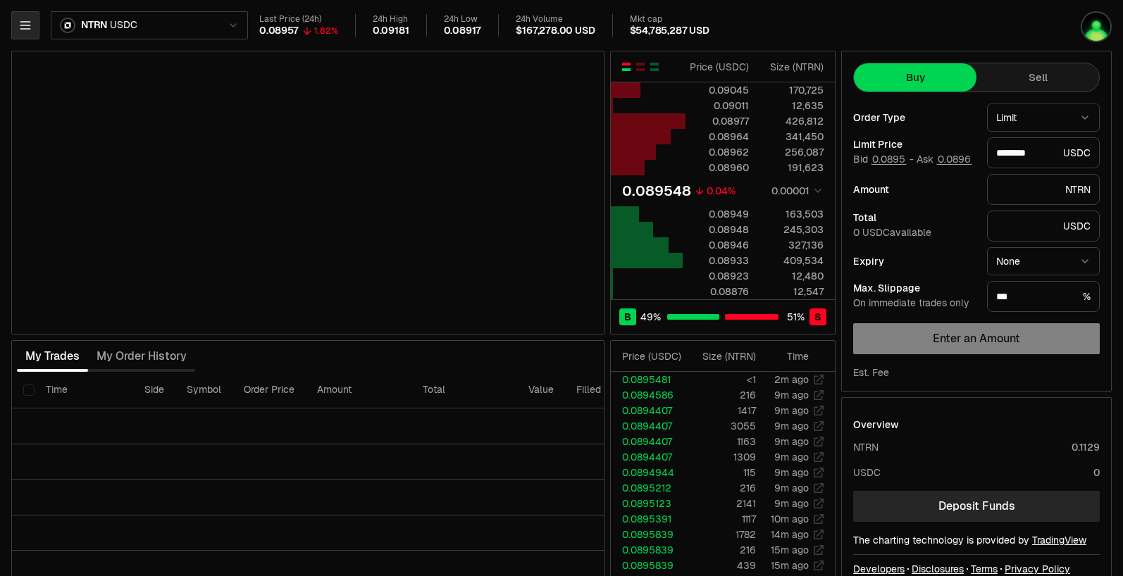
click at [27, 24] on icon "button" at bounding box center [25, 25] width 14 height 14
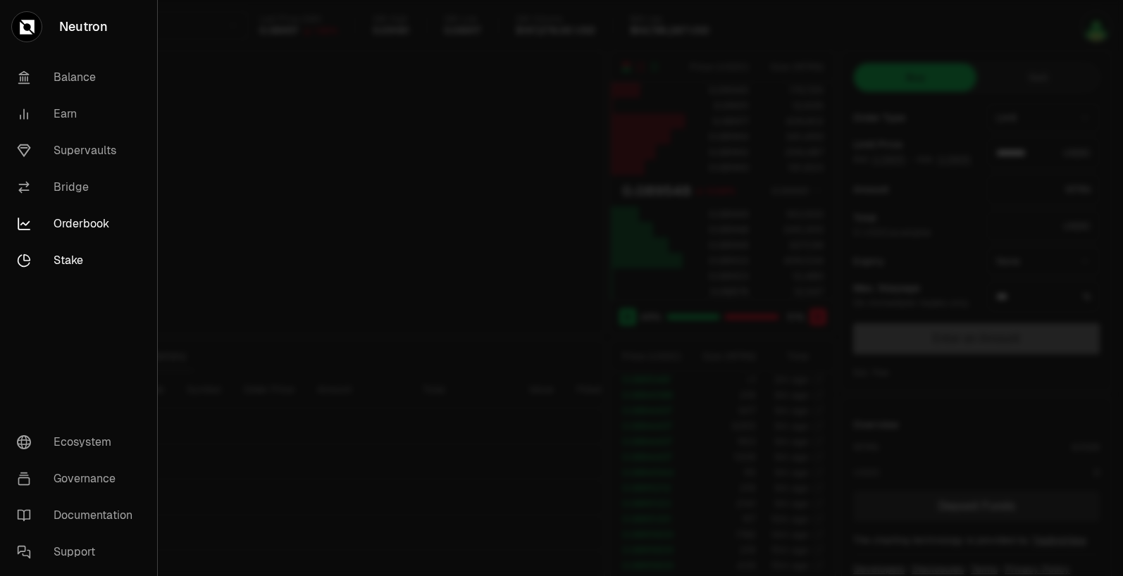
click at [61, 251] on link "Stake" at bounding box center [79, 260] width 146 height 37
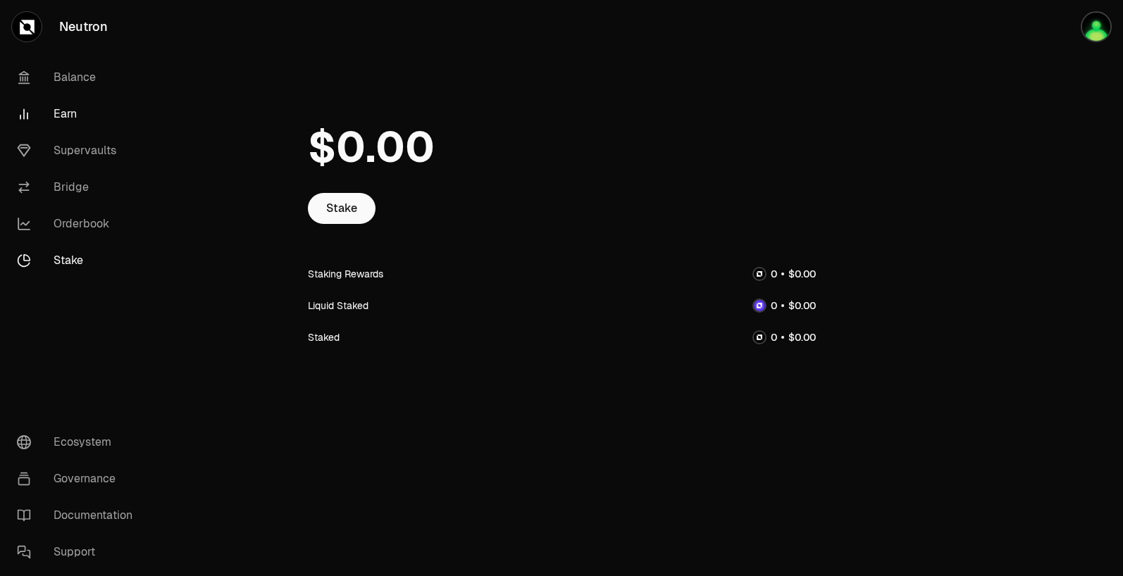
click at [89, 106] on link "Earn" at bounding box center [79, 114] width 147 height 37
click at [78, 86] on link "Balance" at bounding box center [79, 77] width 147 height 37
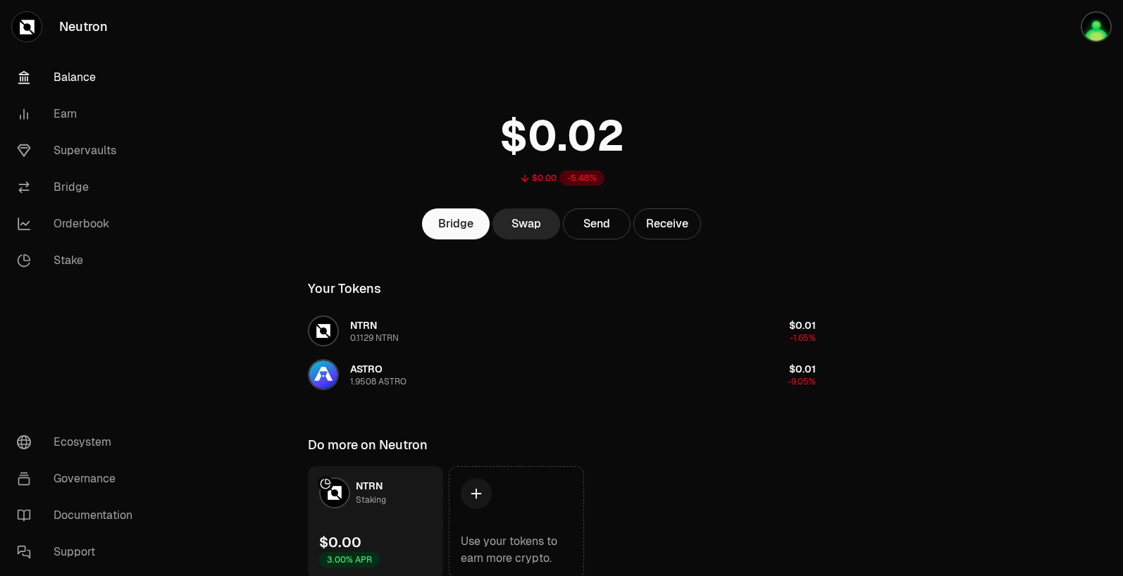
click at [77, 78] on link "Balance" at bounding box center [79, 77] width 147 height 37
click at [71, 104] on link "Earn" at bounding box center [79, 114] width 147 height 37
click at [69, 128] on link "Earn" at bounding box center [79, 114] width 147 height 37
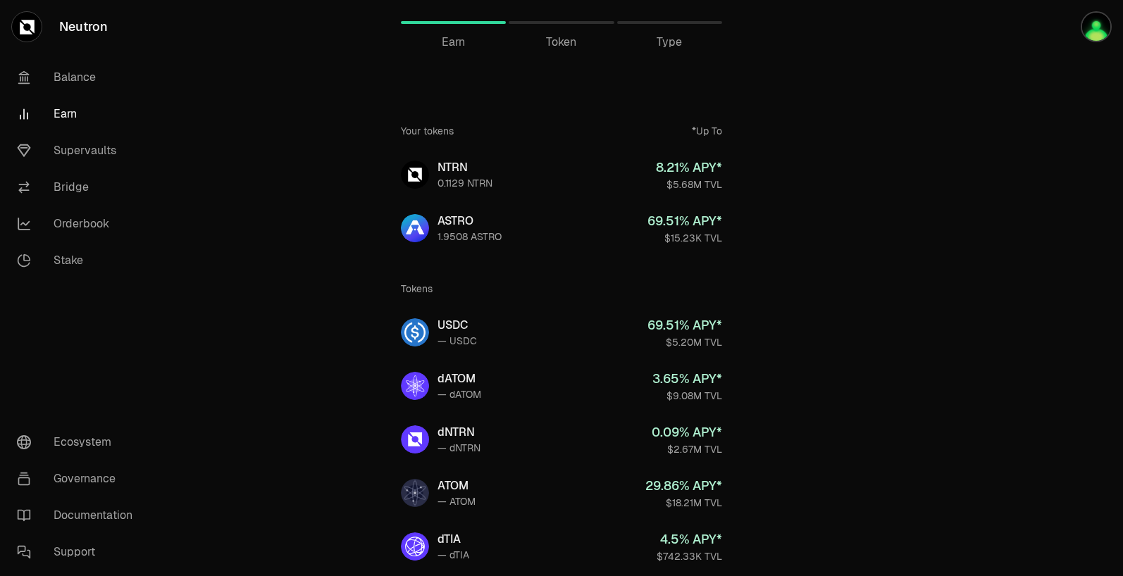
click at [68, 121] on link "Earn" at bounding box center [79, 114] width 147 height 37
click at [66, 169] on link "Bridge" at bounding box center [79, 187] width 147 height 37
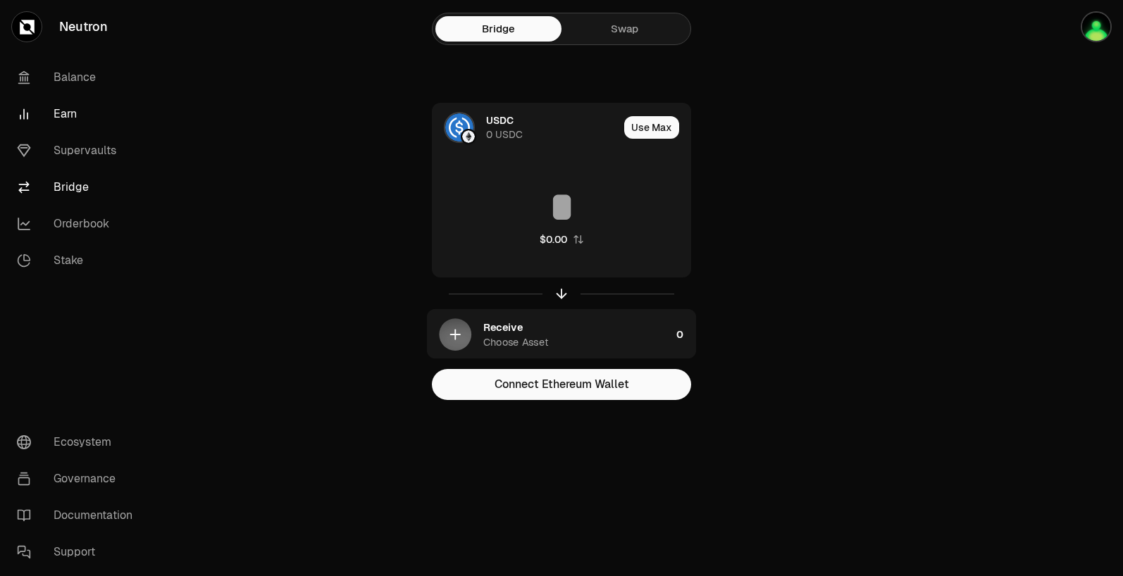
click at [72, 104] on link "Earn" at bounding box center [79, 114] width 147 height 37
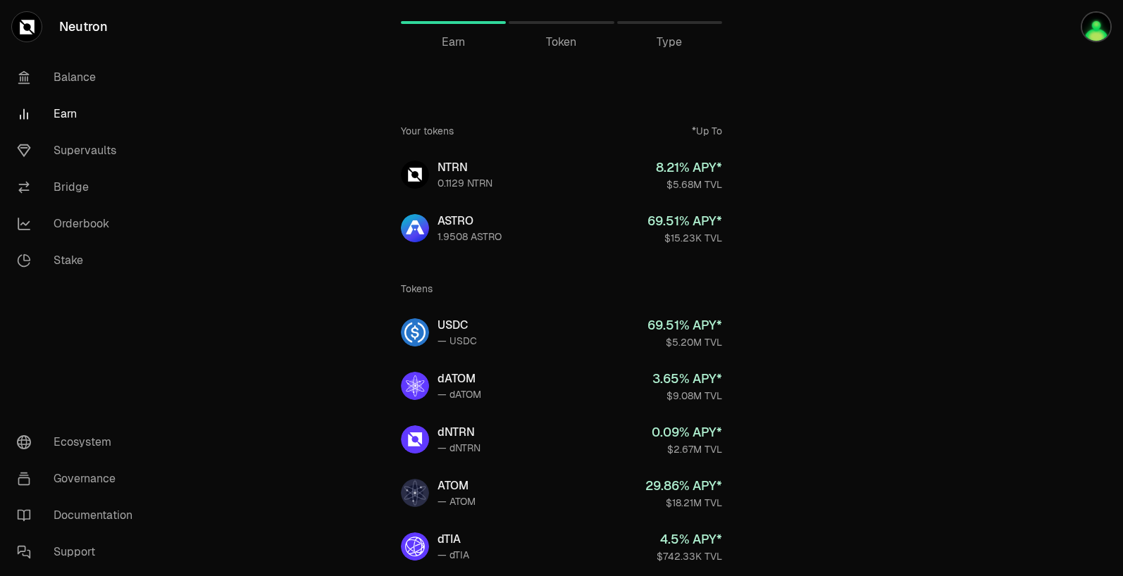
click at [75, 118] on link "Earn" at bounding box center [79, 114] width 147 height 37
click at [68, 80] on link "Balance" at bounding box center [79, 77] width 147 height 37
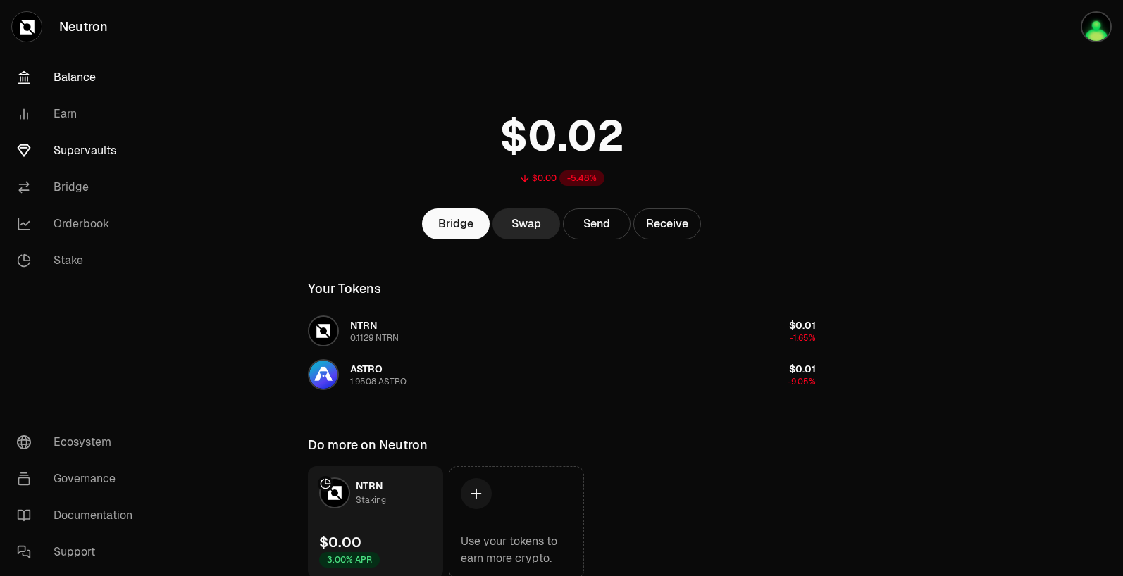
click at [62, 137] on link "Supervaults" at bounding box center [79, 150] width 147 height 37
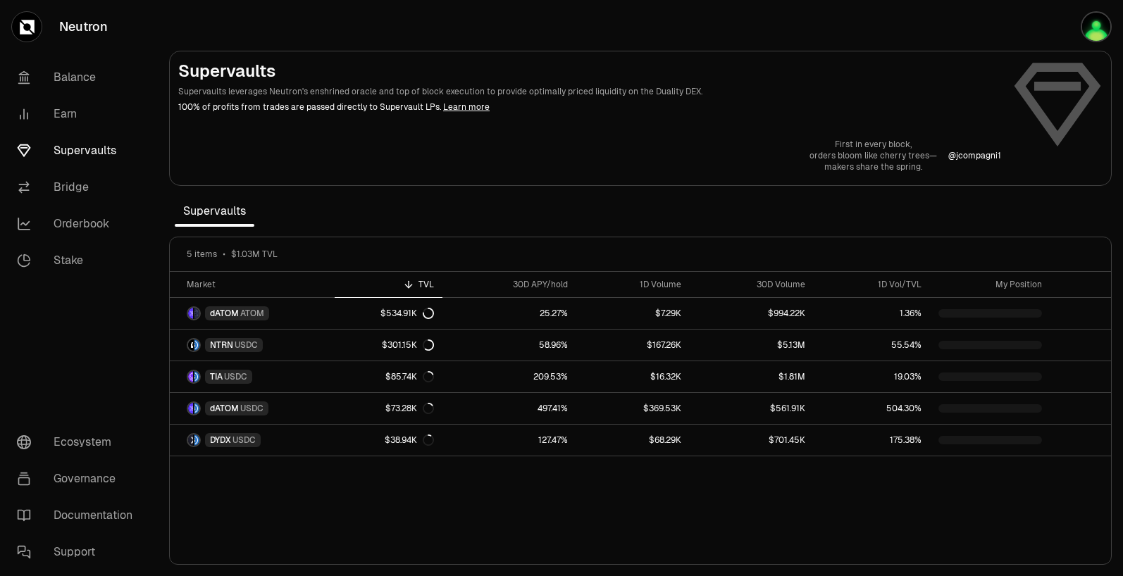
click at [62, 144] on link "Supervaults" at bounding box center [79, 150] width 147 height 37
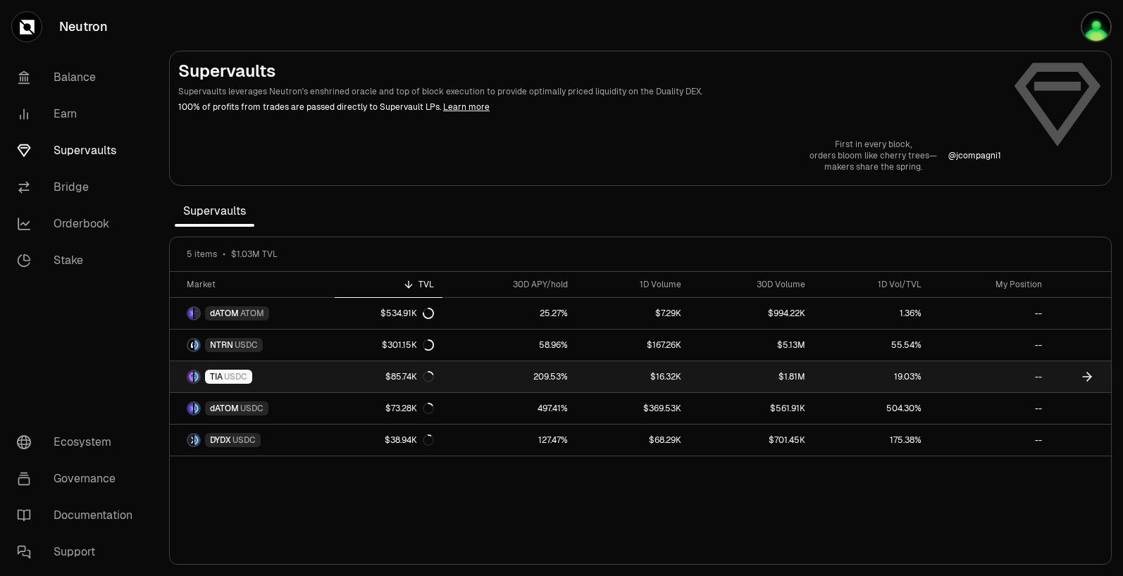
click at [603, 373] on link "$16.32K" at bounding box center [632, 377] width 113 height 31
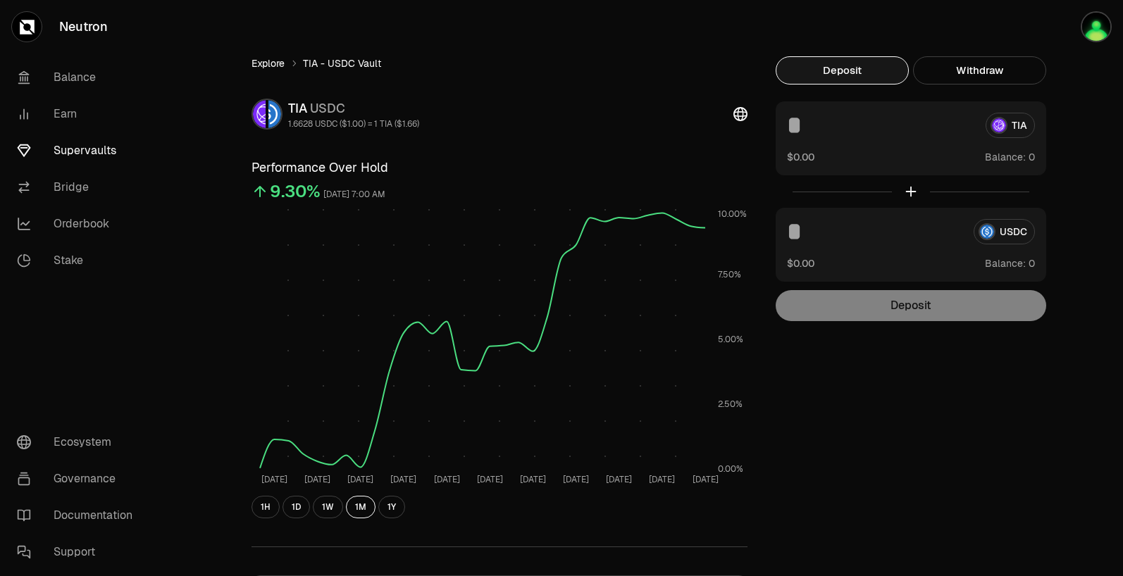
click at [257, 65] on link "Explore" at bounding box center [268, 63] width 33 height 14
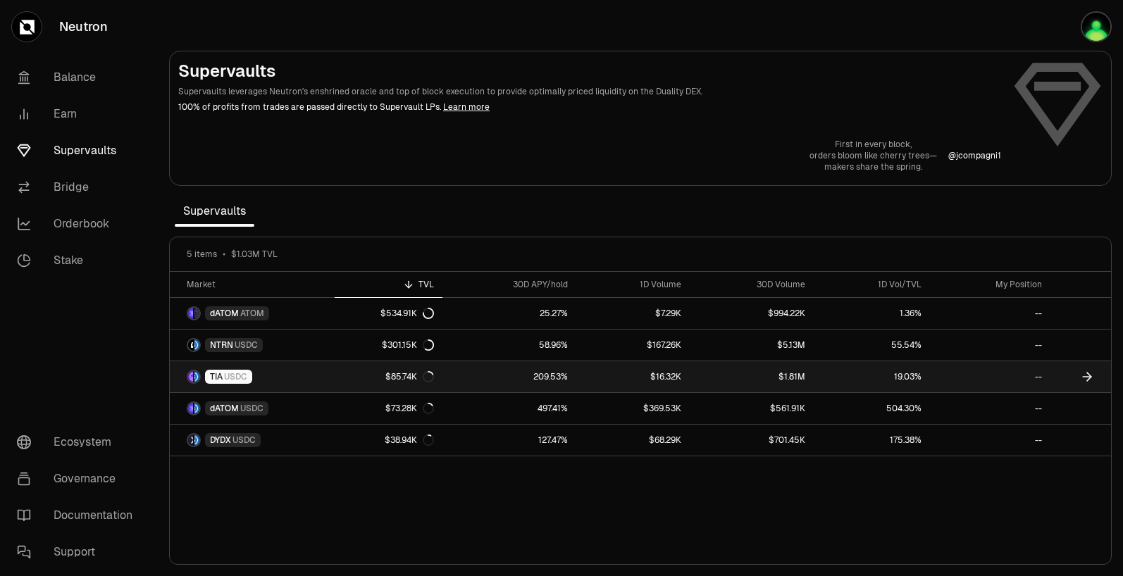
click at [374, 385] on link "$85.74K" at bounding box center [389, 377] width 108 height 31
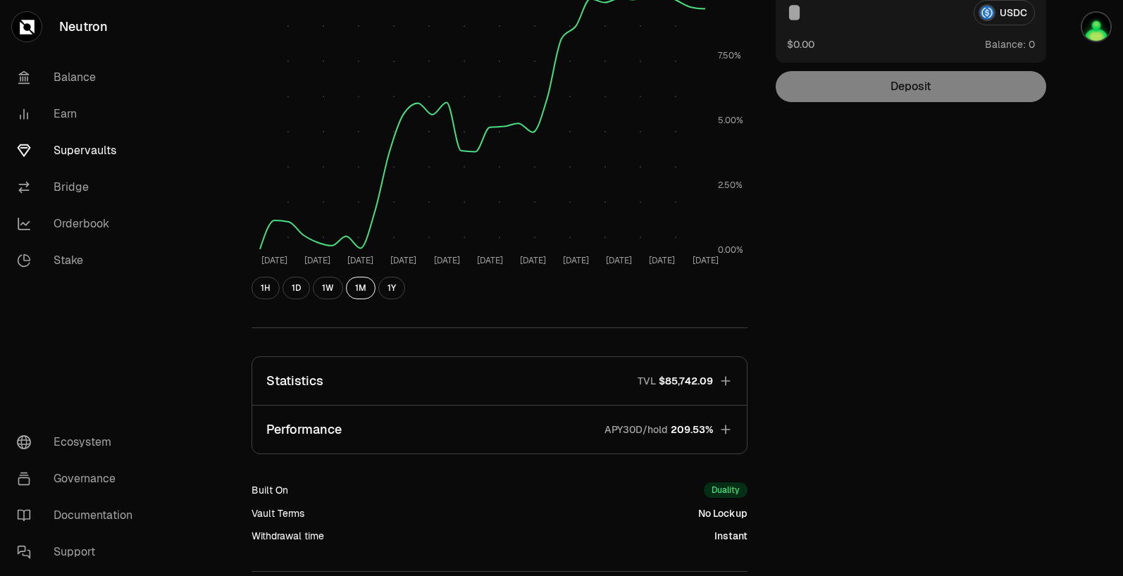
scroll to position [329, 0]
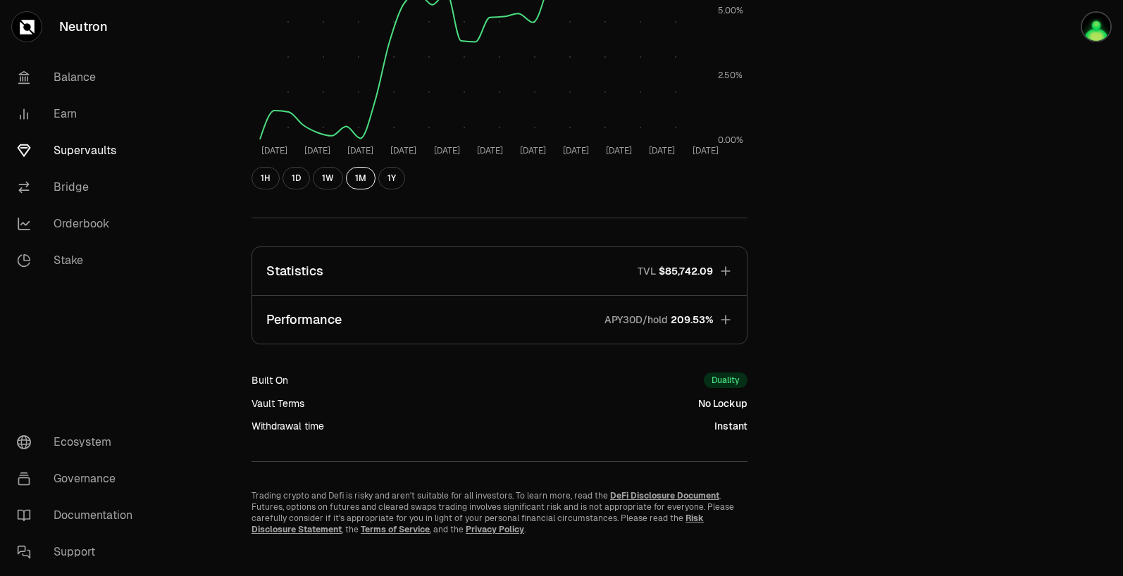
click at [714, 273] on button "Statistics TVL $85,742.09" at bounding box center [499, 271] width 495 height 48
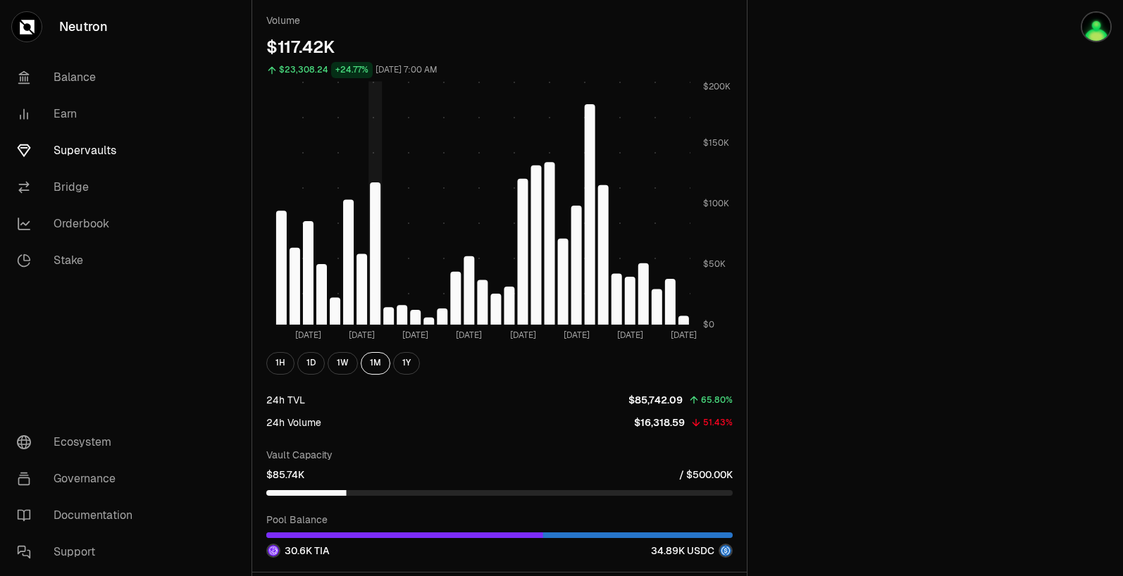
scroll to position [1009, 0]
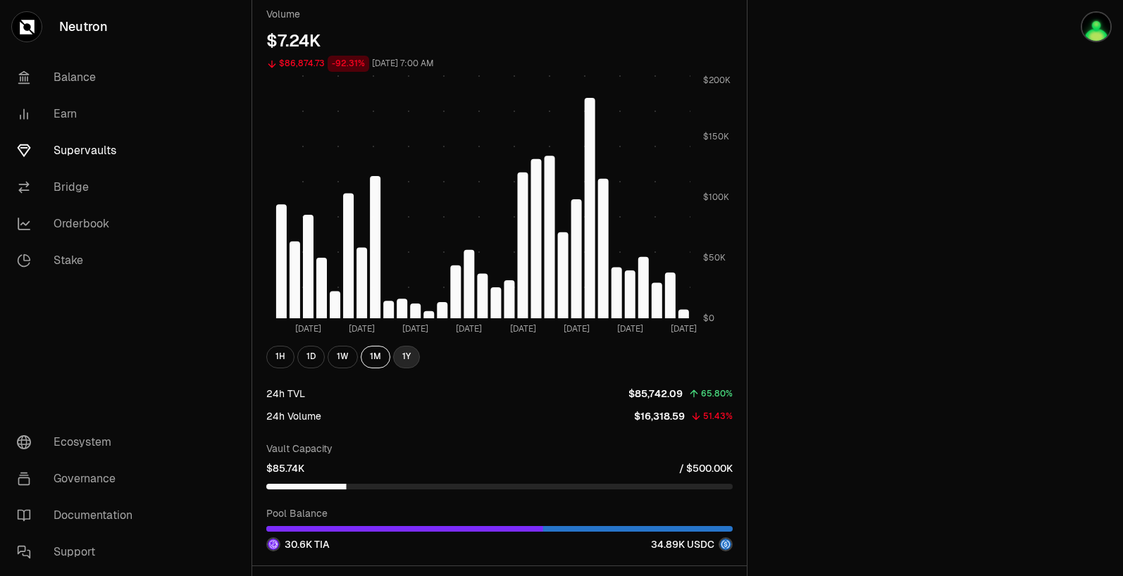
click at [408, 358] on button "1Y" at bounding box center [406, 357] width 27 height 23
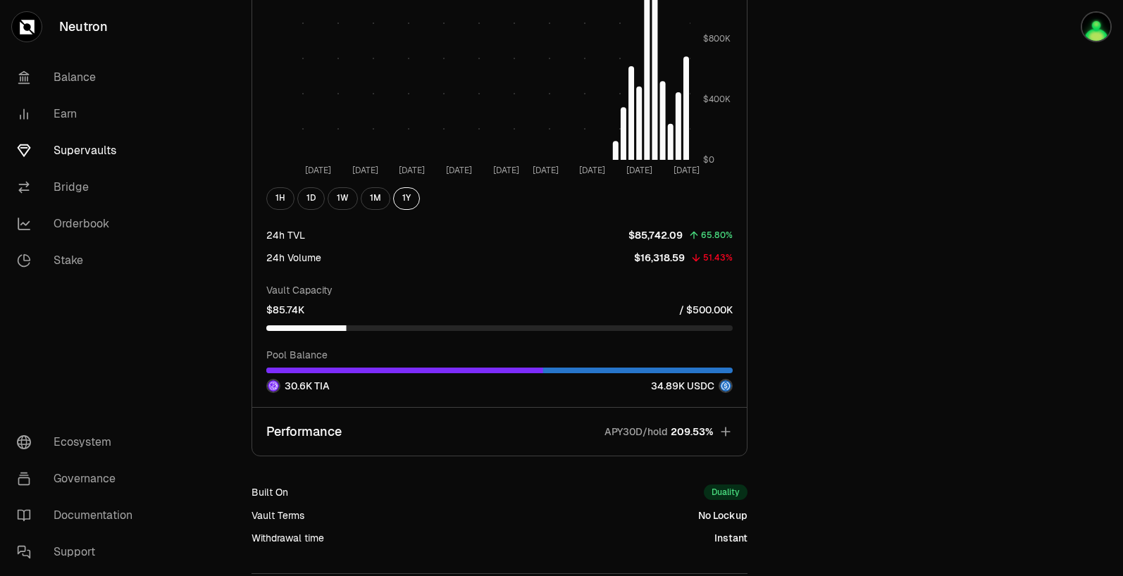
scroll to position [1166, 0]
click at [724, 437] on icon "button" at bounding box center [726, 433] width 14 height 14
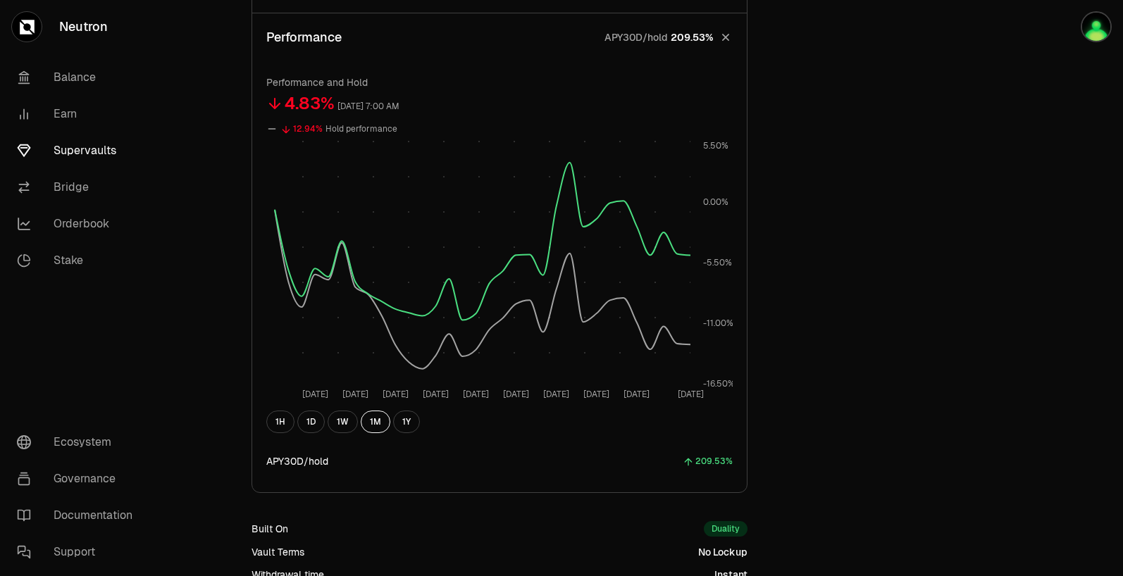
scroll to position [567, 0]
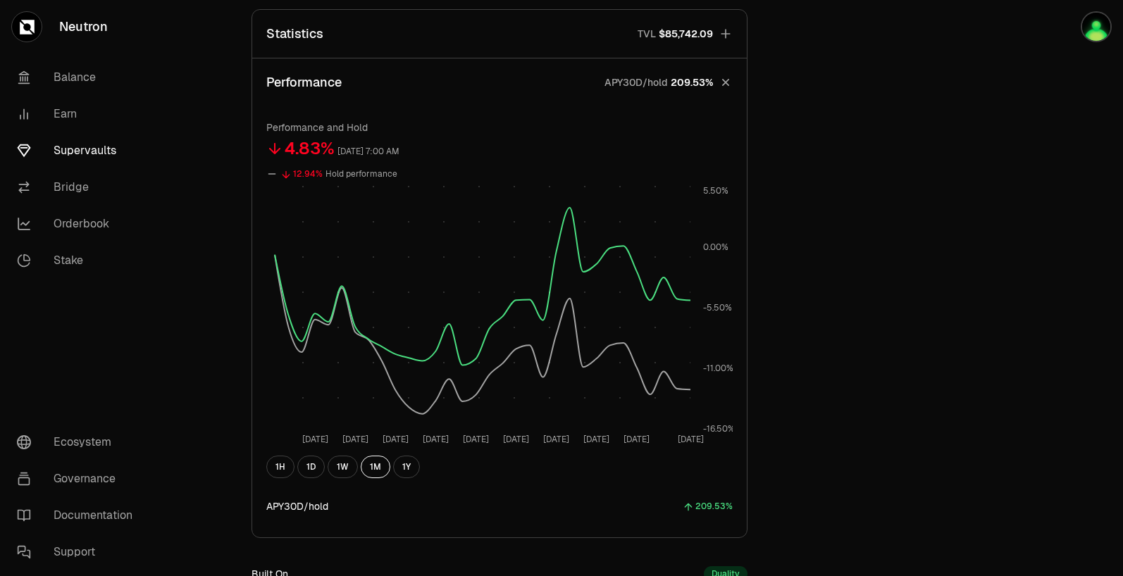
click at [393, 465] on button "1Y" at bounding box center [406, 467] width 27 height 23
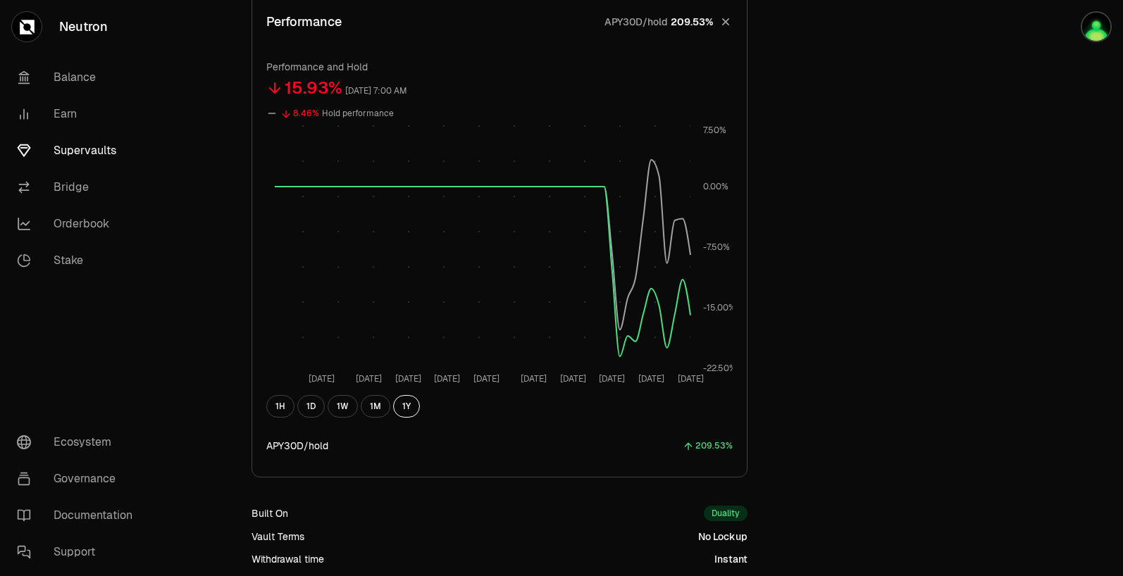
scroll to position [582, 0]
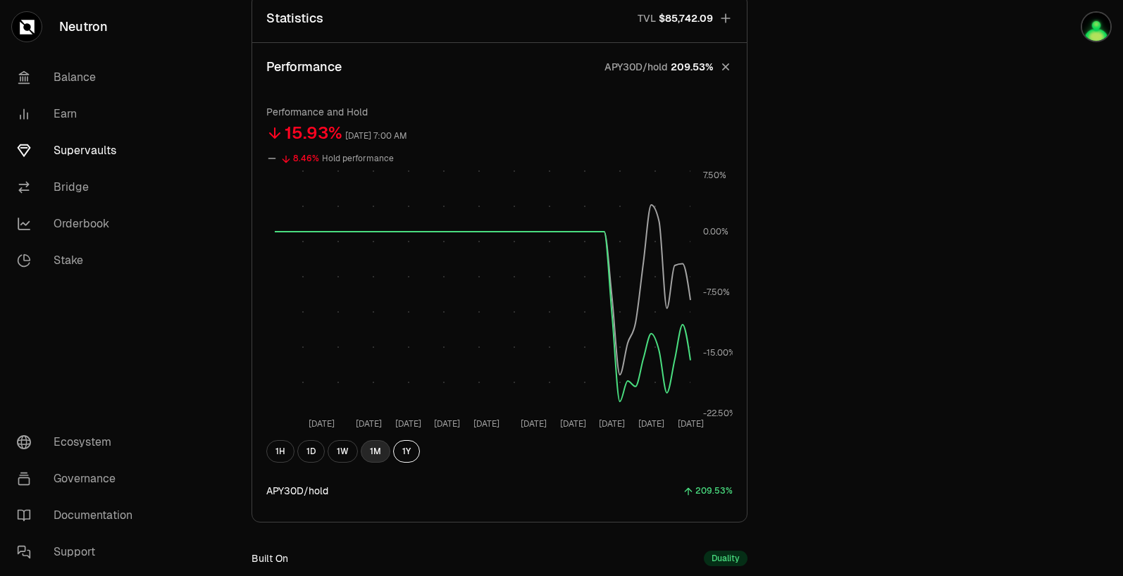
click at [376, 463] on button "1M" at bounding box center [376, 451] width 30 height 23
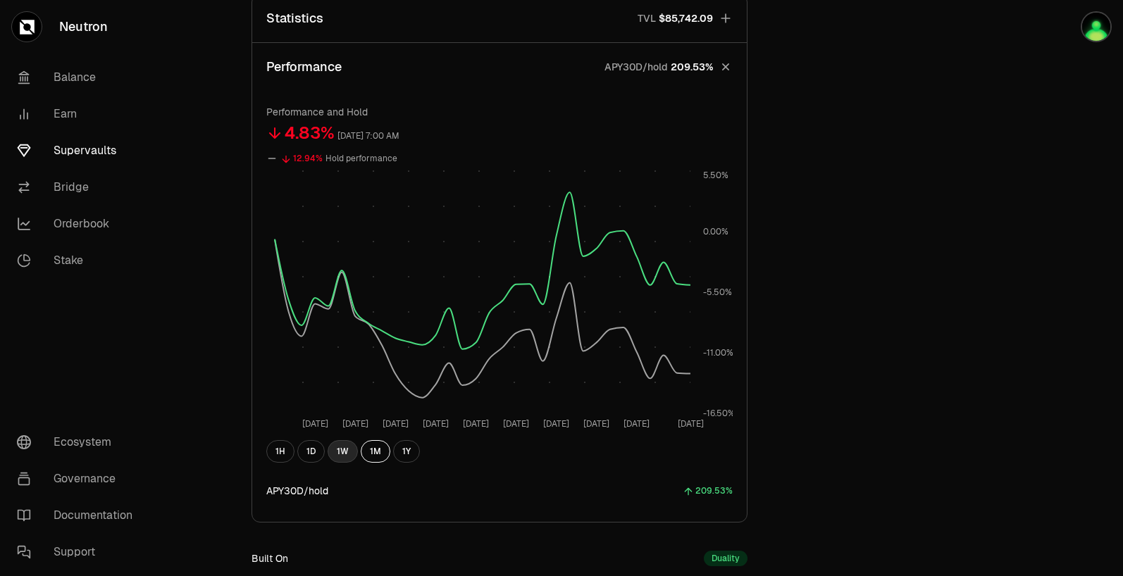
drag, startPoint x: 354, startPoint y: 450, endPoint x: 347, endPoint y: 451, distance: 7.2
click at [354, 450] on button "1W" at bounding box center [343, 451] width 30 height 23
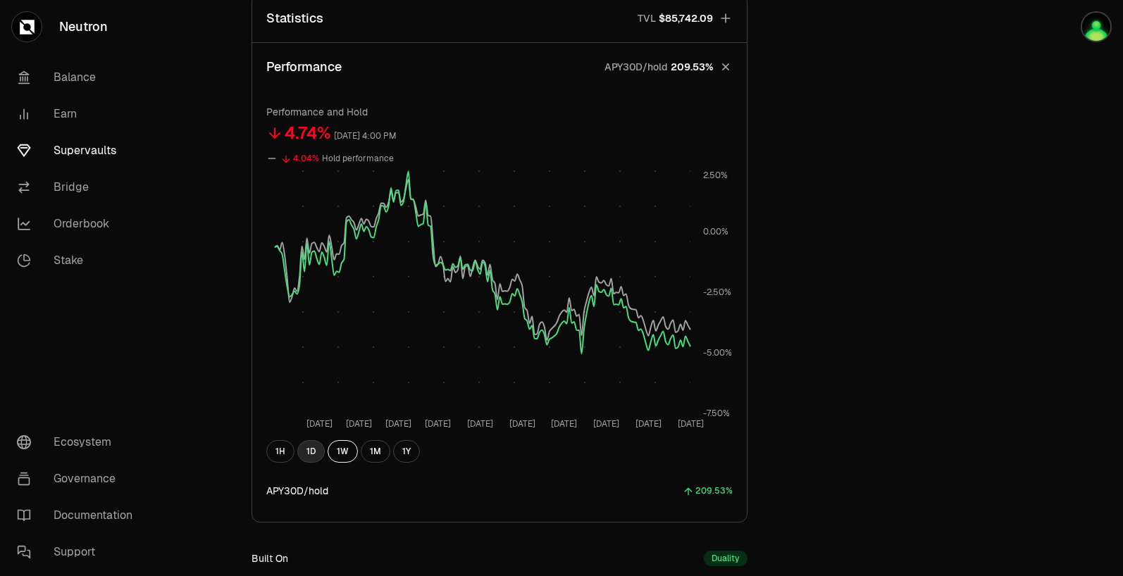
click at [315, 453] on button "1D" at bounding box center [310, 451] width 27 height 23
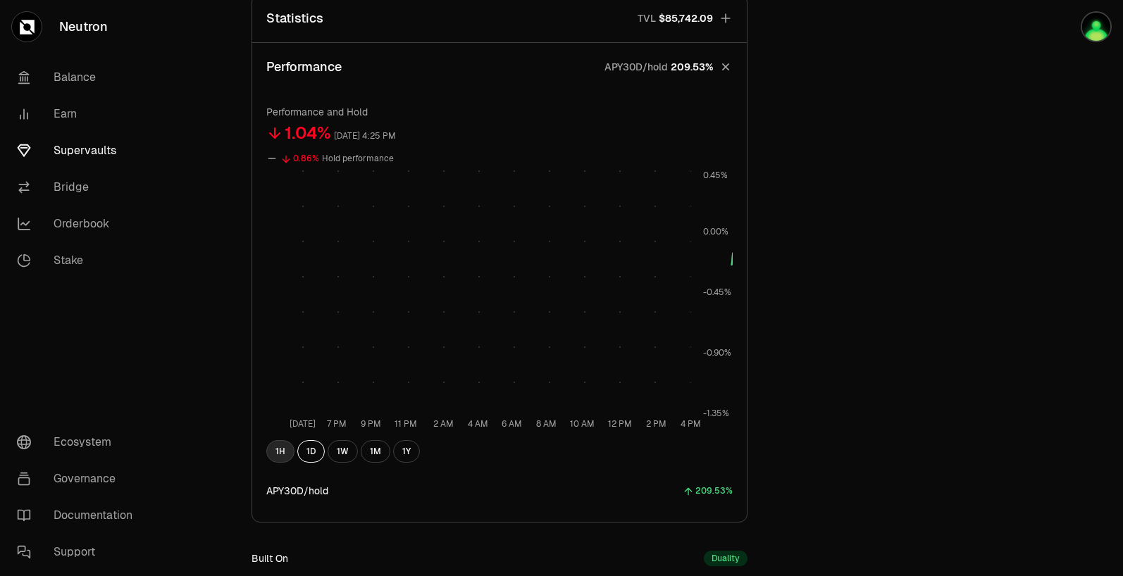
click at [278, 455] on button "1H" at bounding box center [280, 451] width 28 height 23
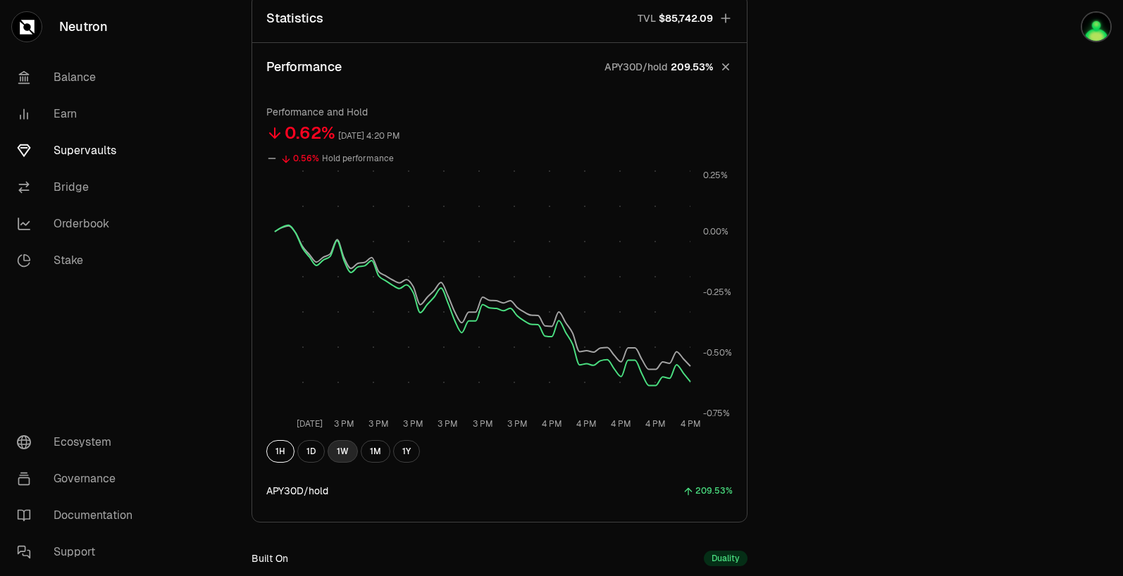
click at [345, 450] on button "1W" at bounding box center [343, 451] width 30 height 23
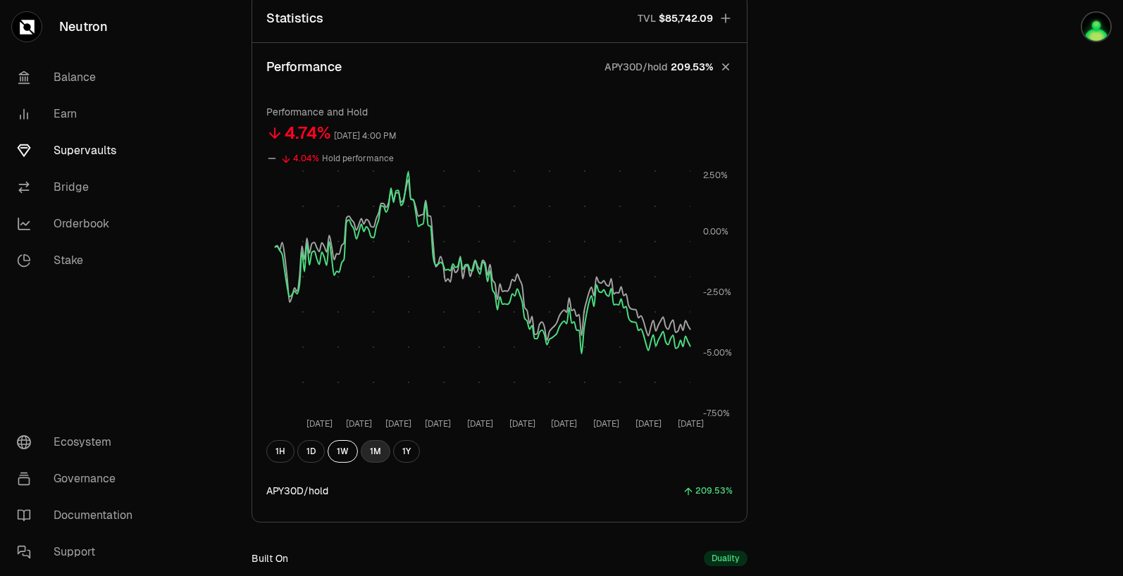
click at [367, 452] on button "1M" at bounding box center [376, 451] width 30 height 23
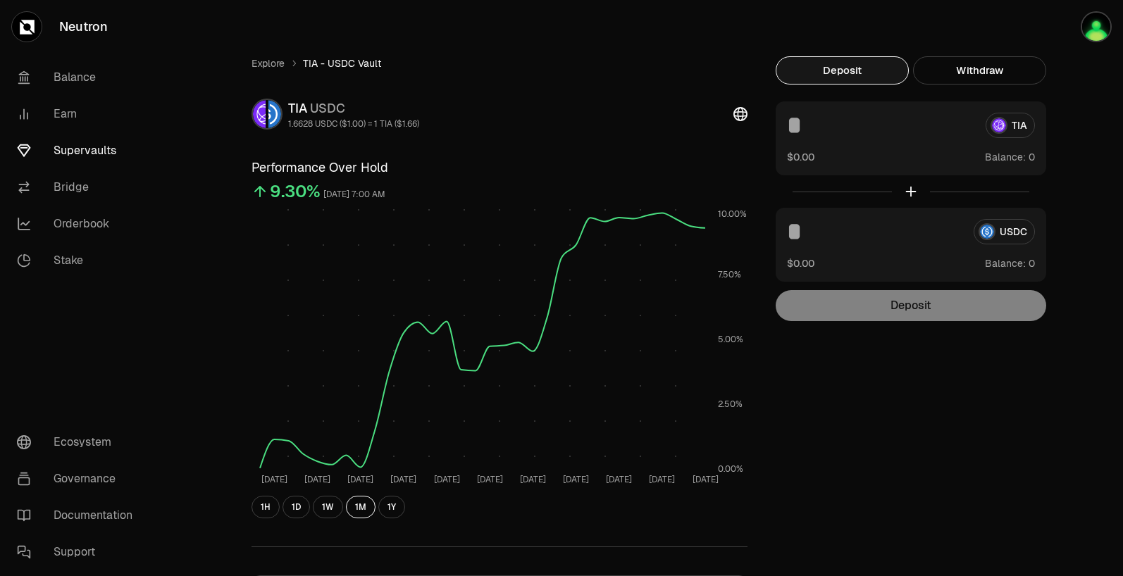
scroll to position [1, 0]
click at [111, 172] on link "Bridge" at bounding box center [79, 187] width 147 height 37
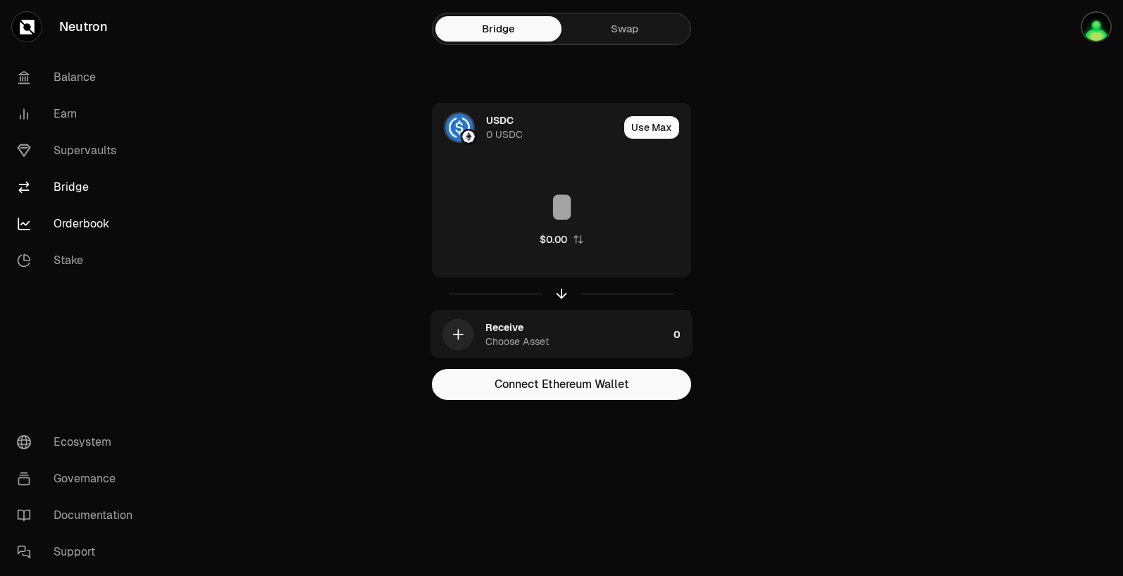
click at [98, 219] on link "Orderbook" at bounding box center [79, 224] width 147 height 37
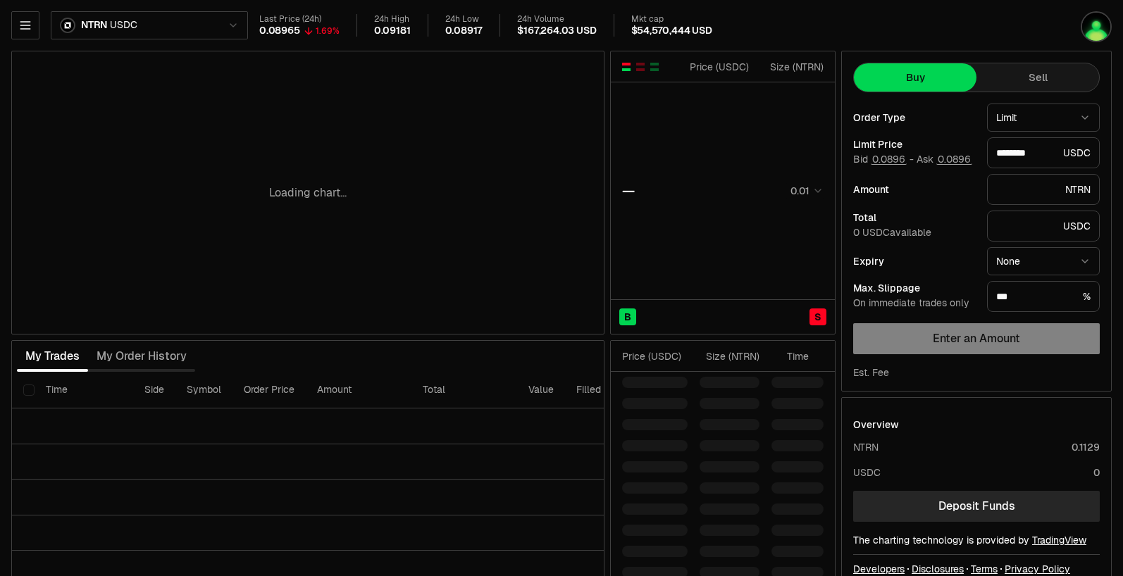
type input "********"
